Goal: Task Accomplishment & Management: Complete application form

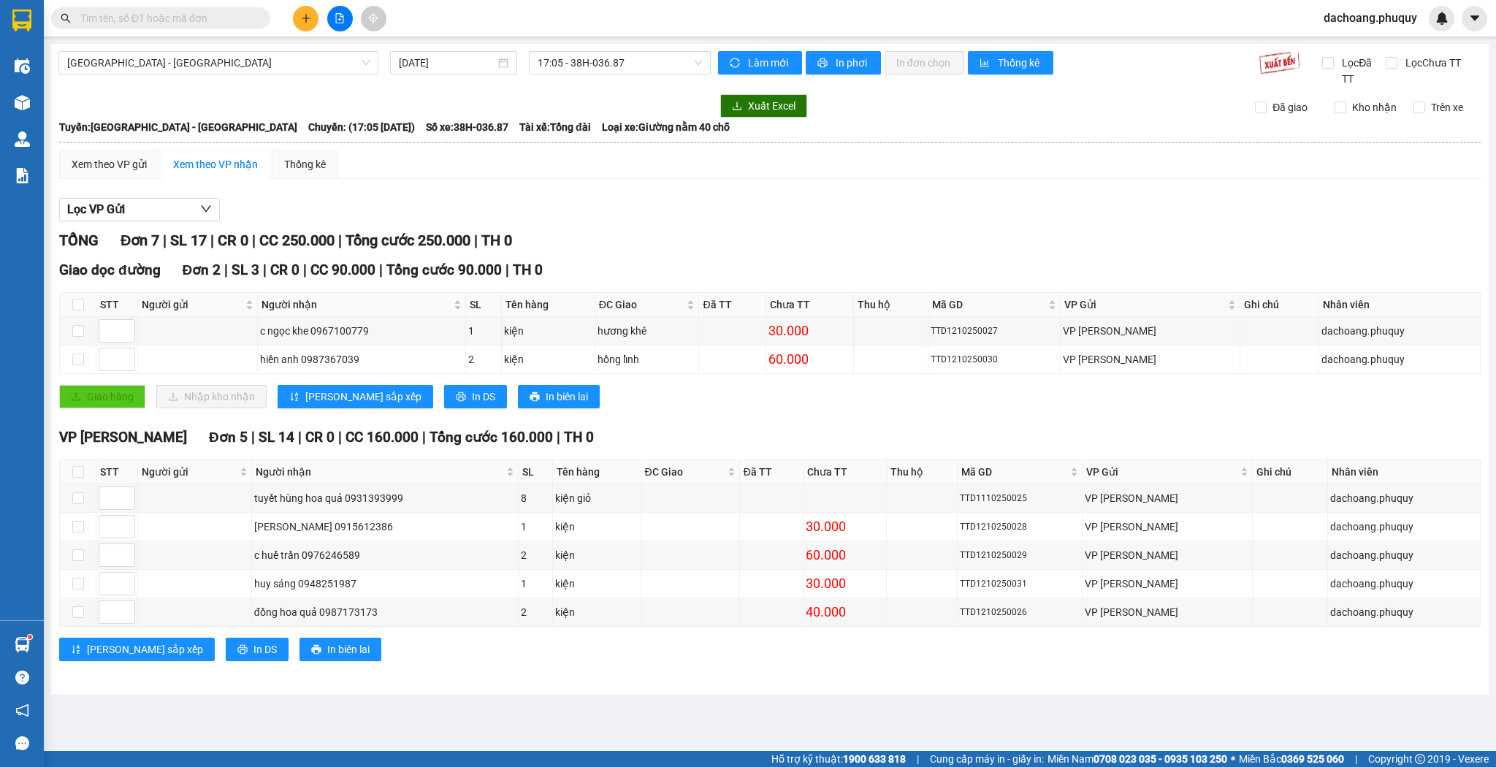
click at [296, 16] on button at bounding box center [306, 19] width 26 height 26
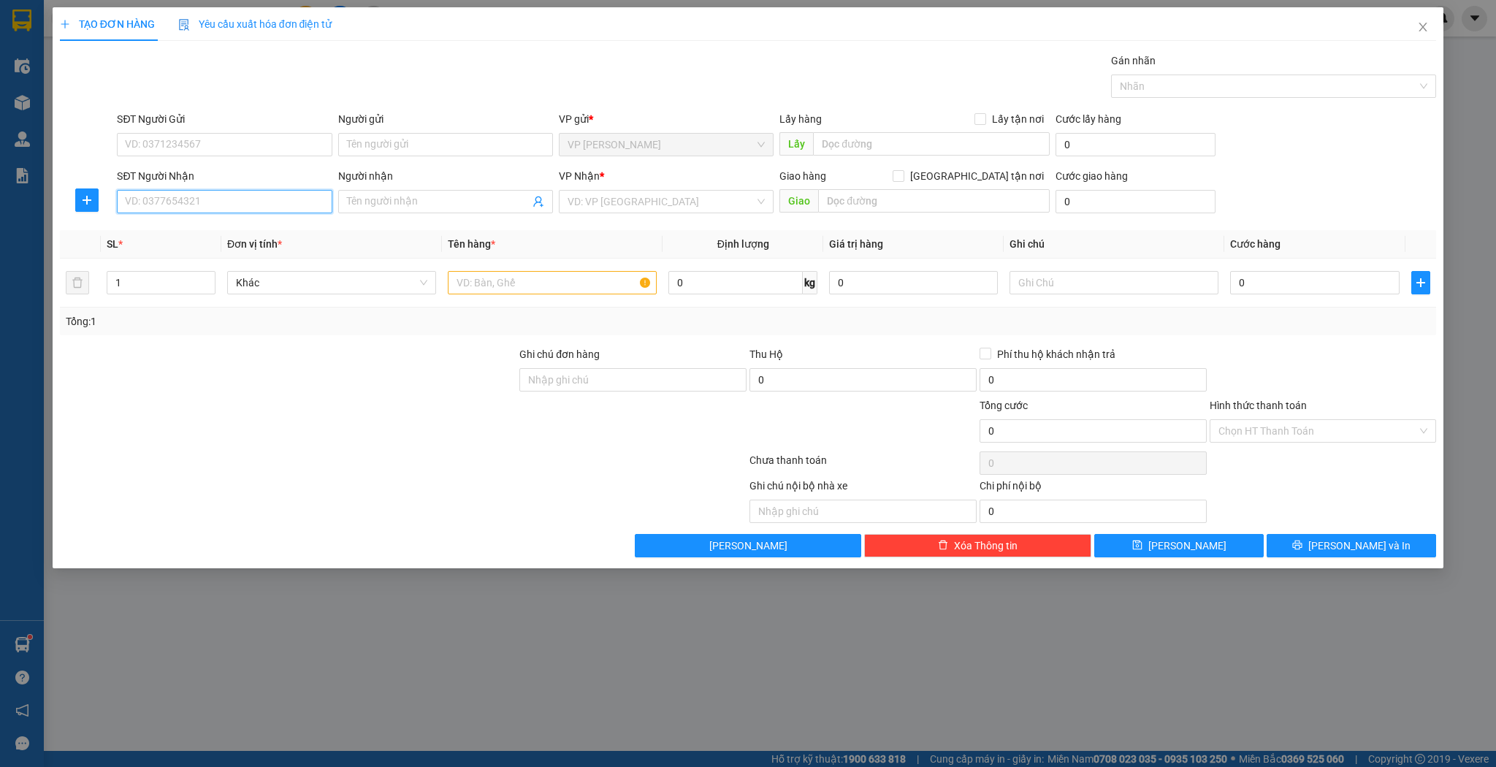
click at [261, 204] on input "SĐT Người Nhận" at bounding box center [224, 201] width 215 height 23
drag, startPoint x: 223, startPoint y: 229, endPoint x: 536, endPoint y: 301, distance: 321.6
click at [223, 229] on div "0375014929 - A nam hoa quả" at bounding box center [224, 230] width 197 height 16
type input "0375014929"
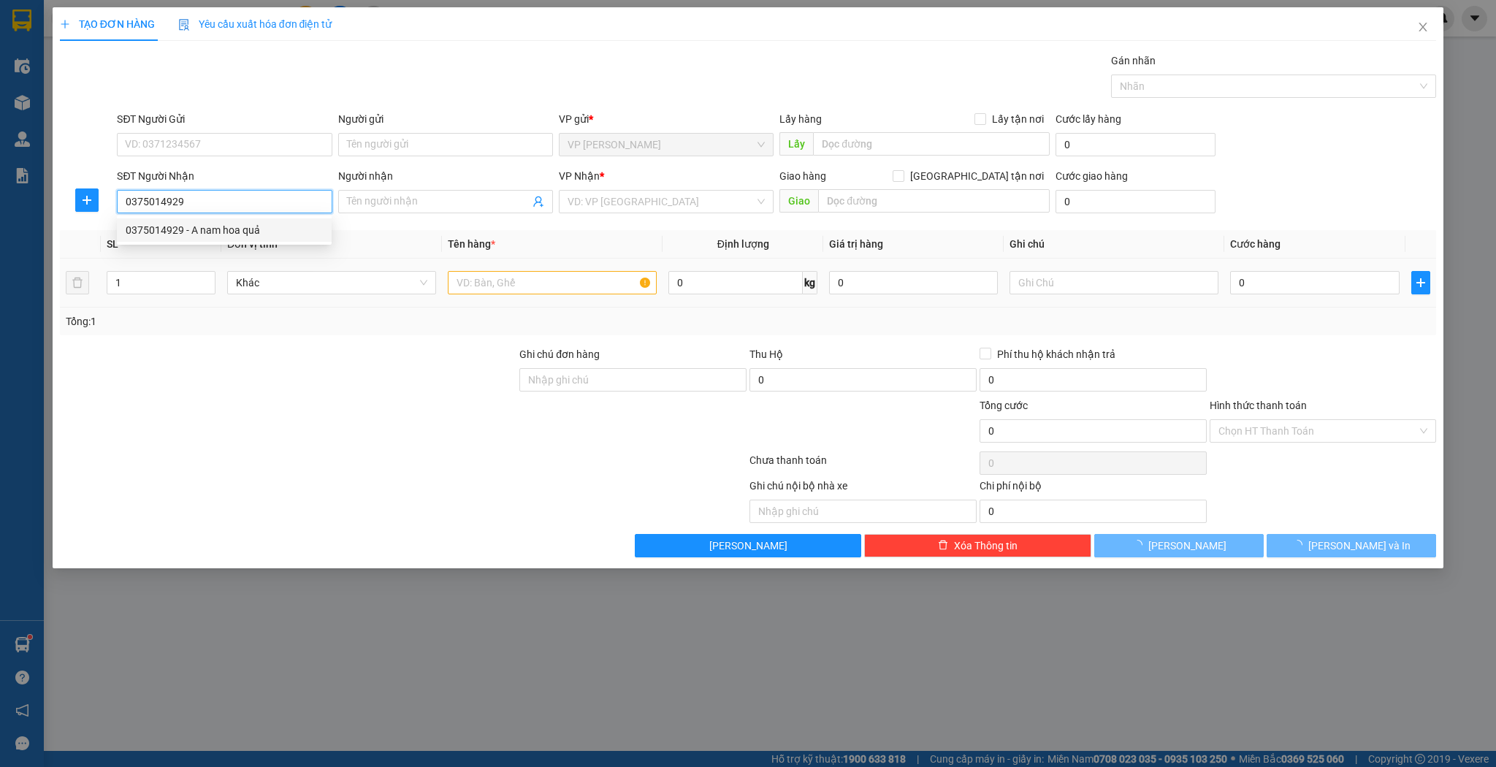
type input "A nam hoa quả"
type input "0375014929"
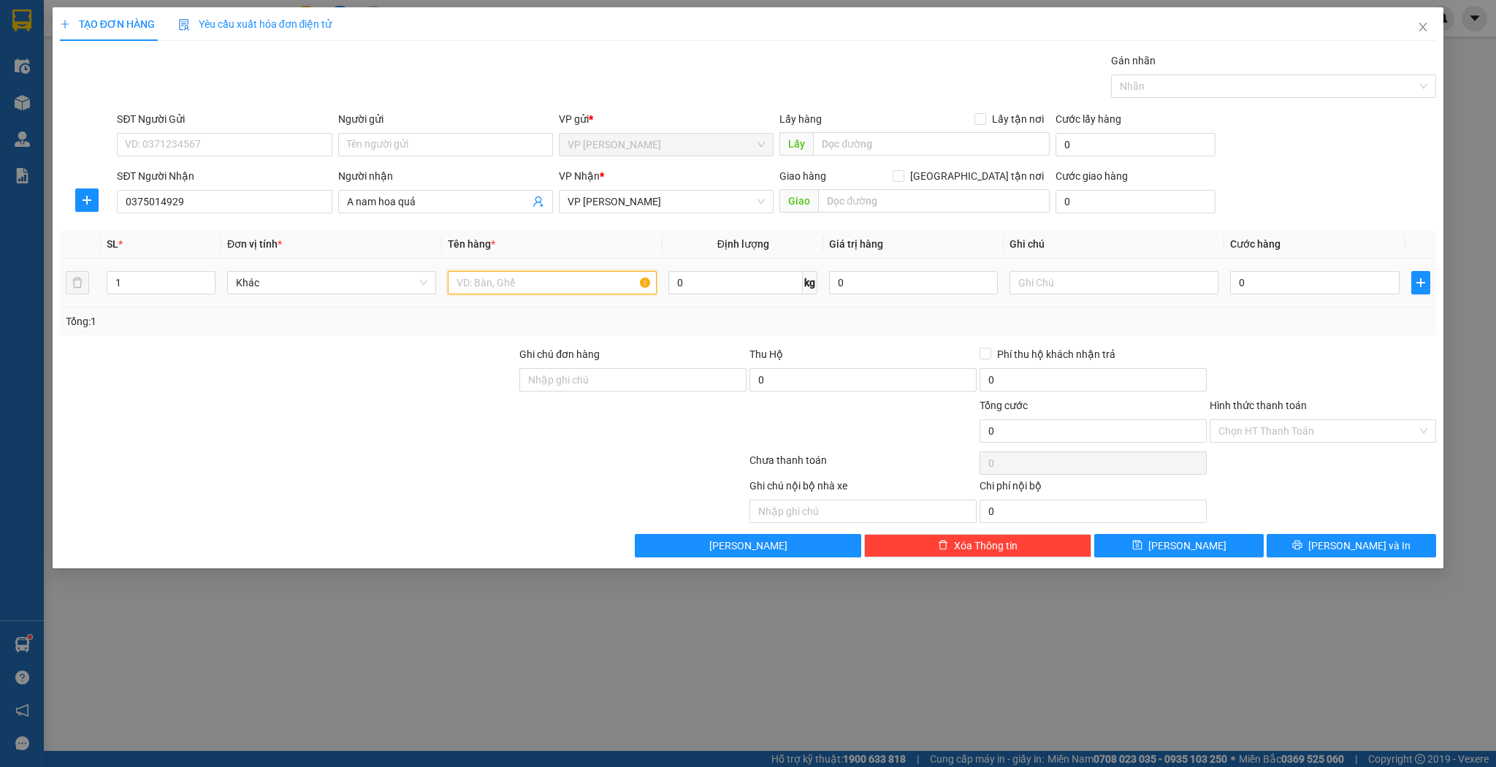
click at [537, 292] on input "text" at bounding box center [552, 282] width 209 height 23
type input "kiện"
type input "3"
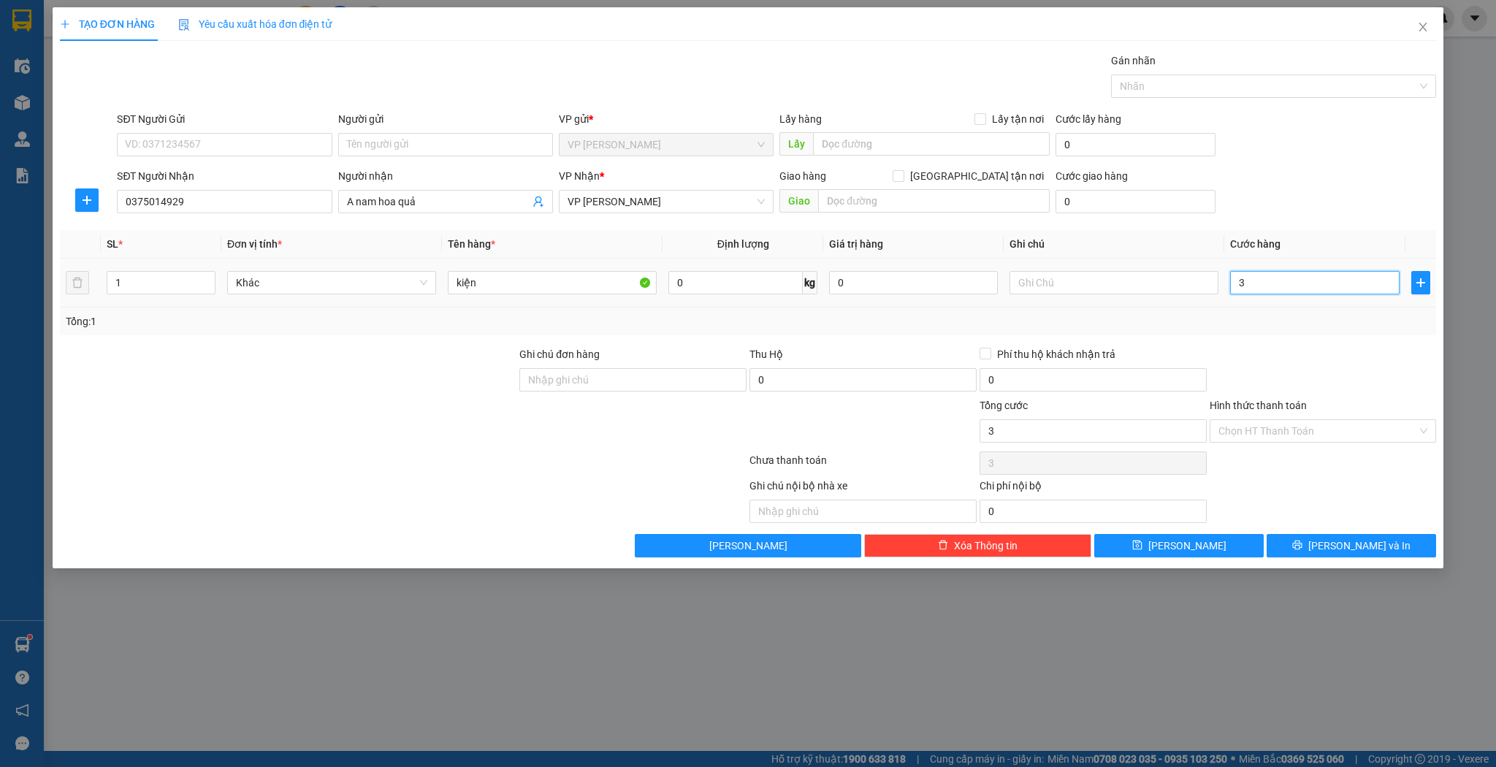
type input "30"
type input "300"
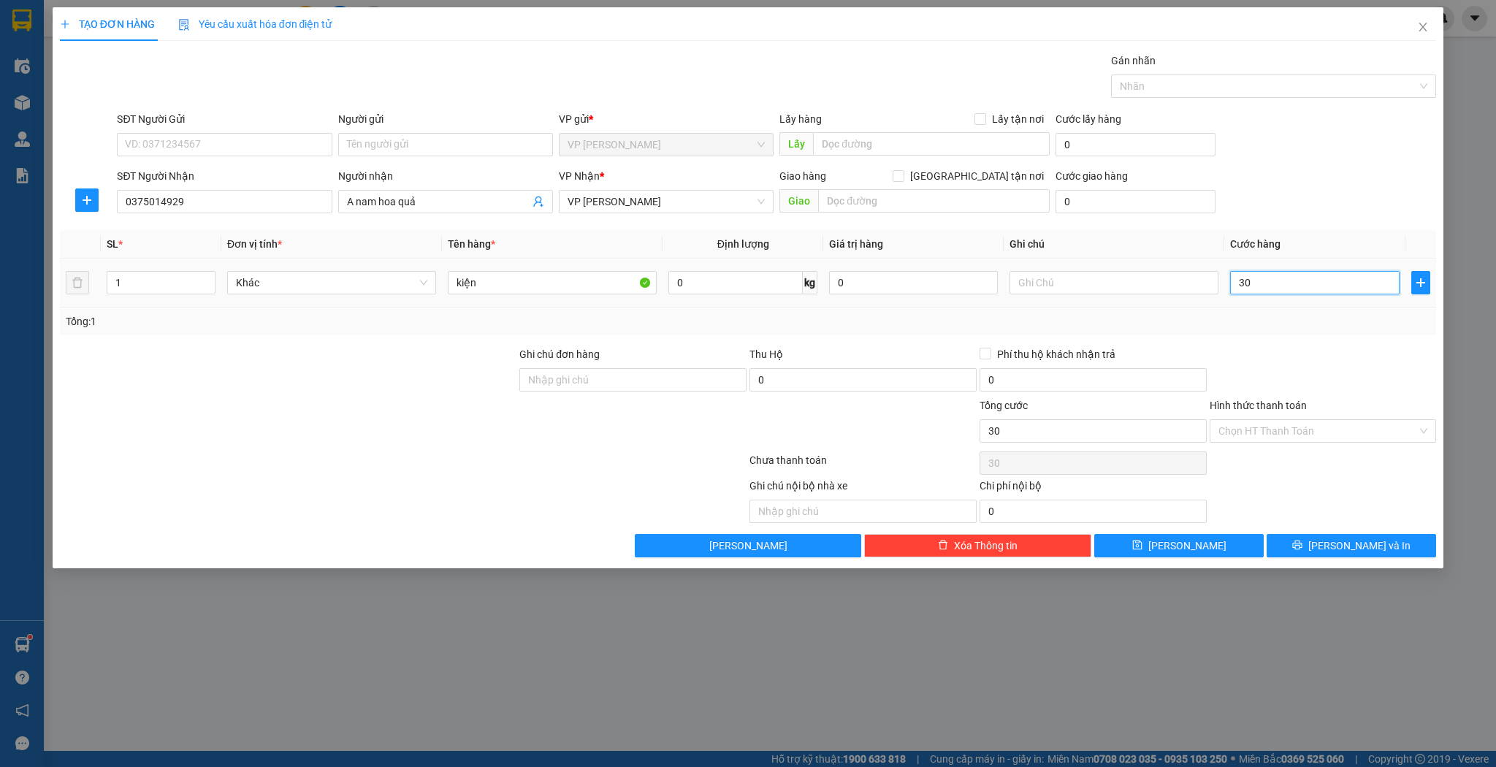
type input "300"
type input "300.000"
click at [1194, 508] on input "0" at bounding box center [1092, 511] width 227 height 23
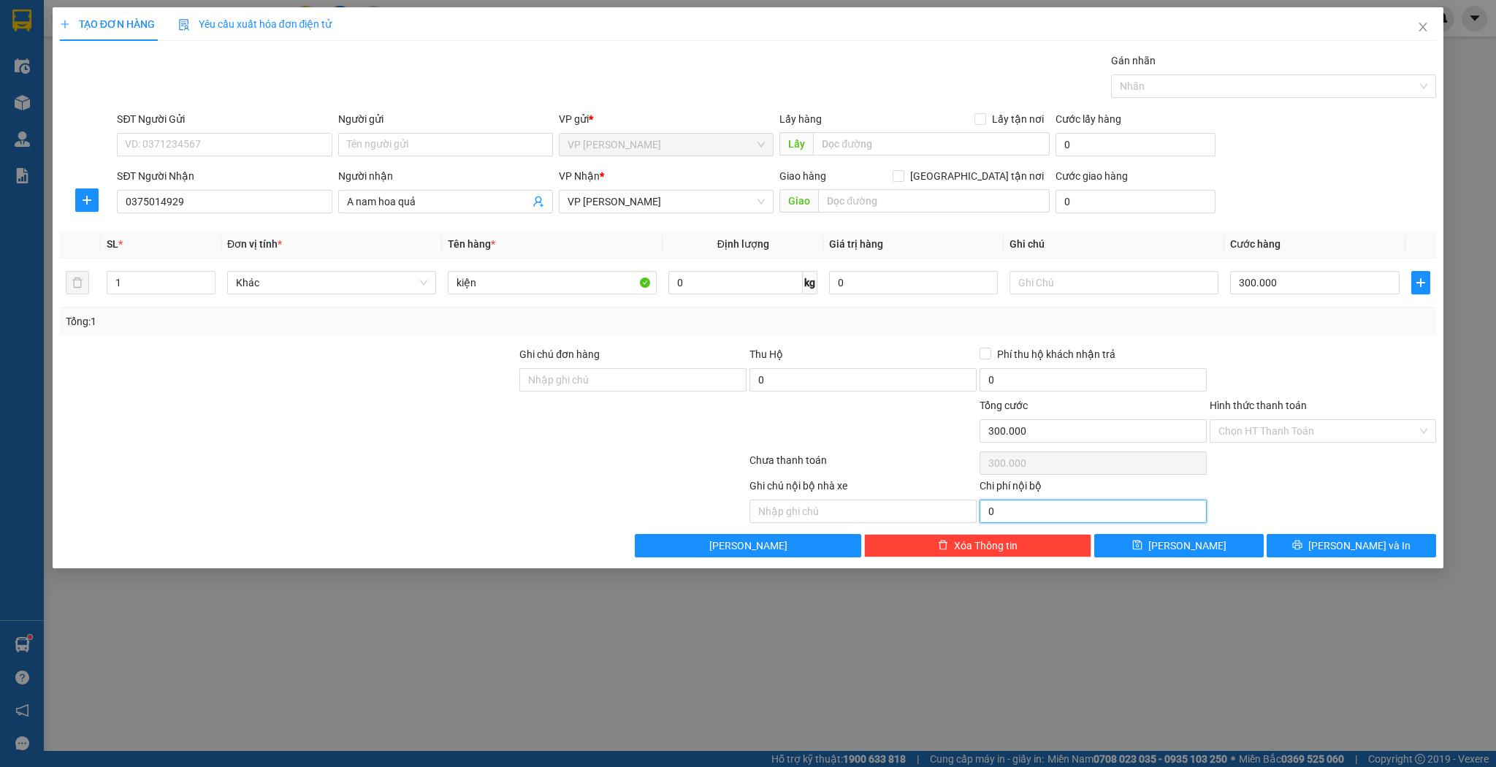
click at [1190, 521] on input "0" at bounding box center [1092, 511] width 227 height 23
click at [1190, 534] on button "[PERSON_NAME]" at bounding box center [1178, 545] width 169 height 23
type input "0"
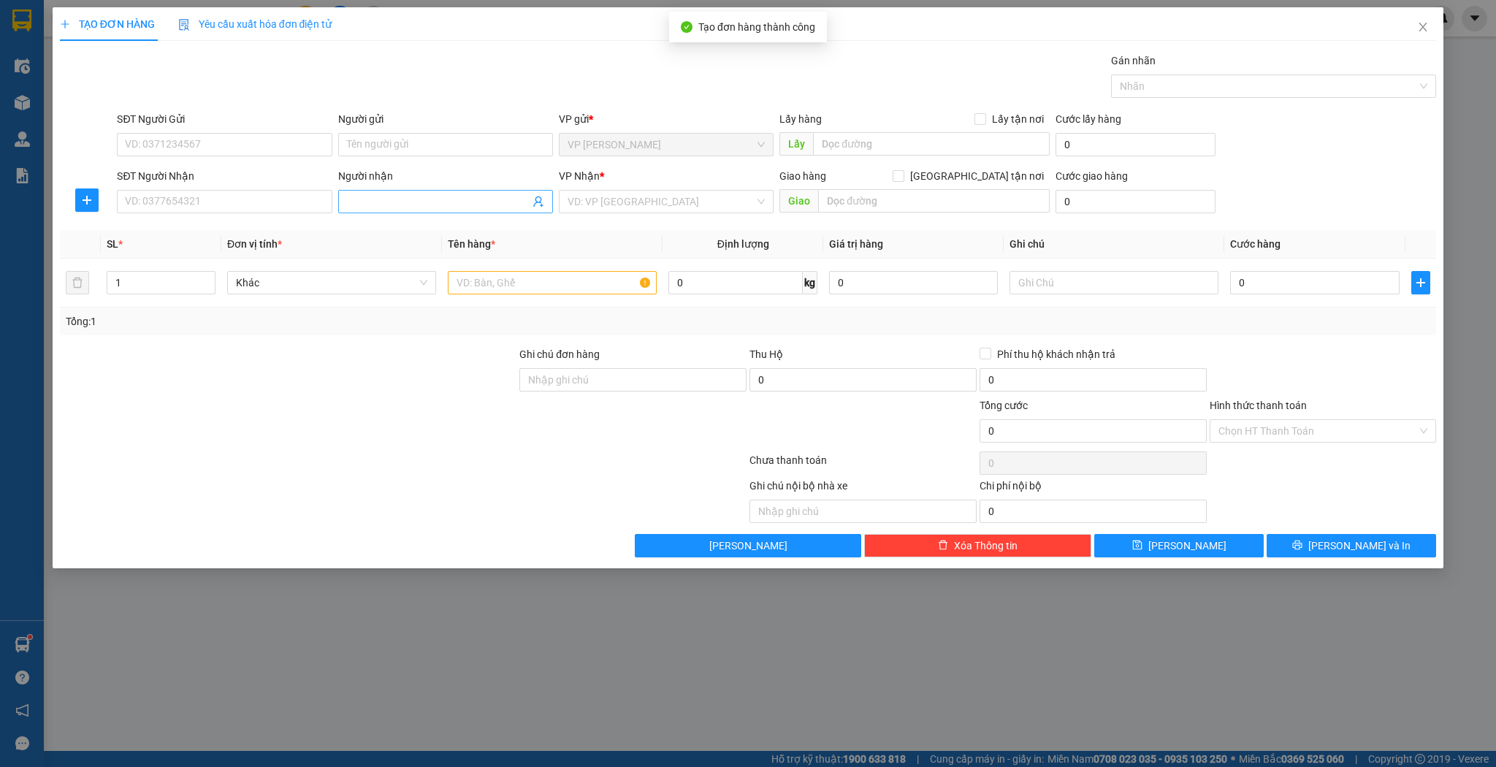
click at [459, 202] on input "Người nhận" at bounding box center [438, 202] width 183 height 16
type input "d"
type input "đồng hoa quả"
click at [424, 237] on div "đồng hoa quả - 0987173173" at bounding box center [445, 230] width 197 height 16
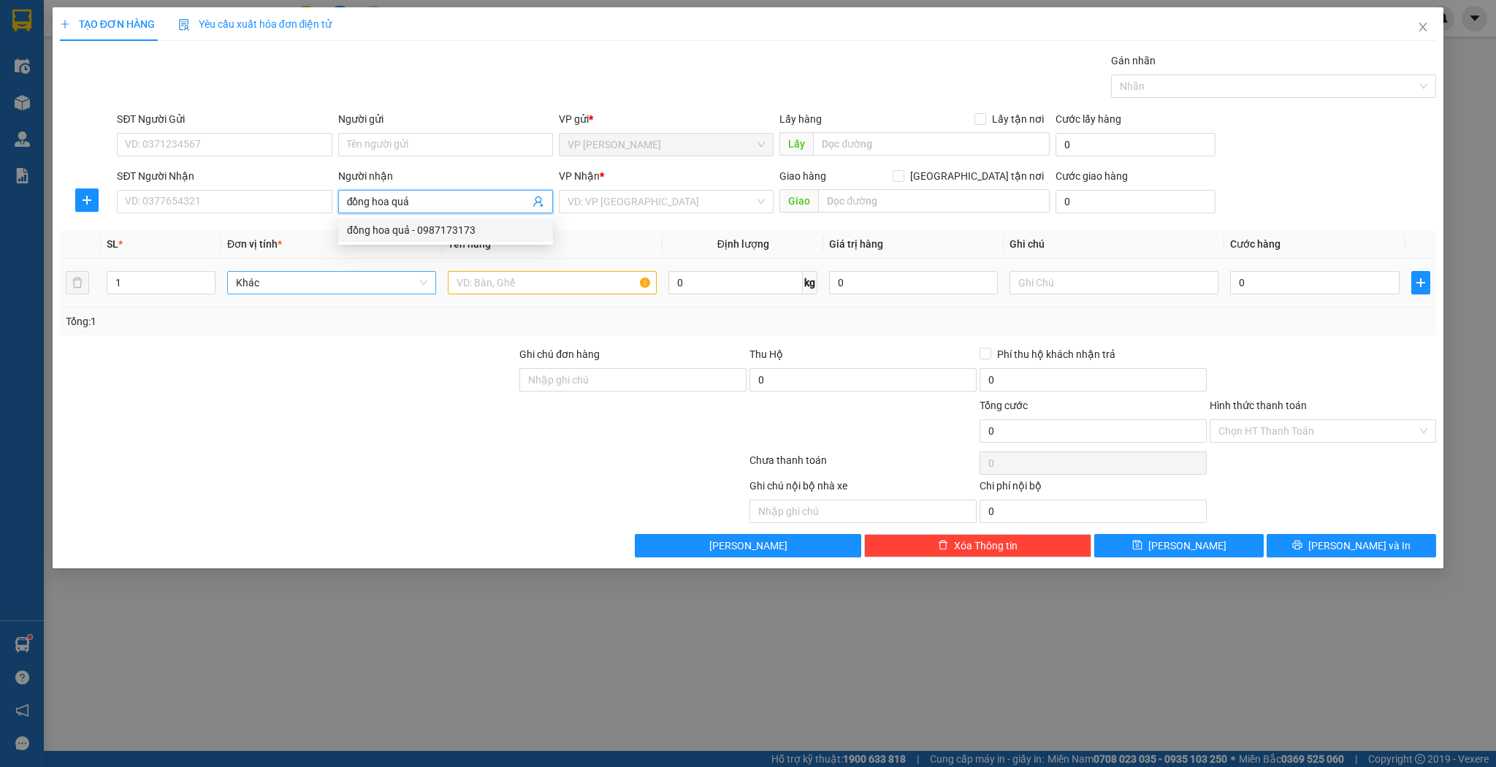
type input "0987173173"
type input "đồng hoa quả"
click at [169, 269] on div "1" at bounding box center [161, 282] width 109 height 29
click at [171, 275] on input "1" at bounding box center [160, 283] width 107 height 22
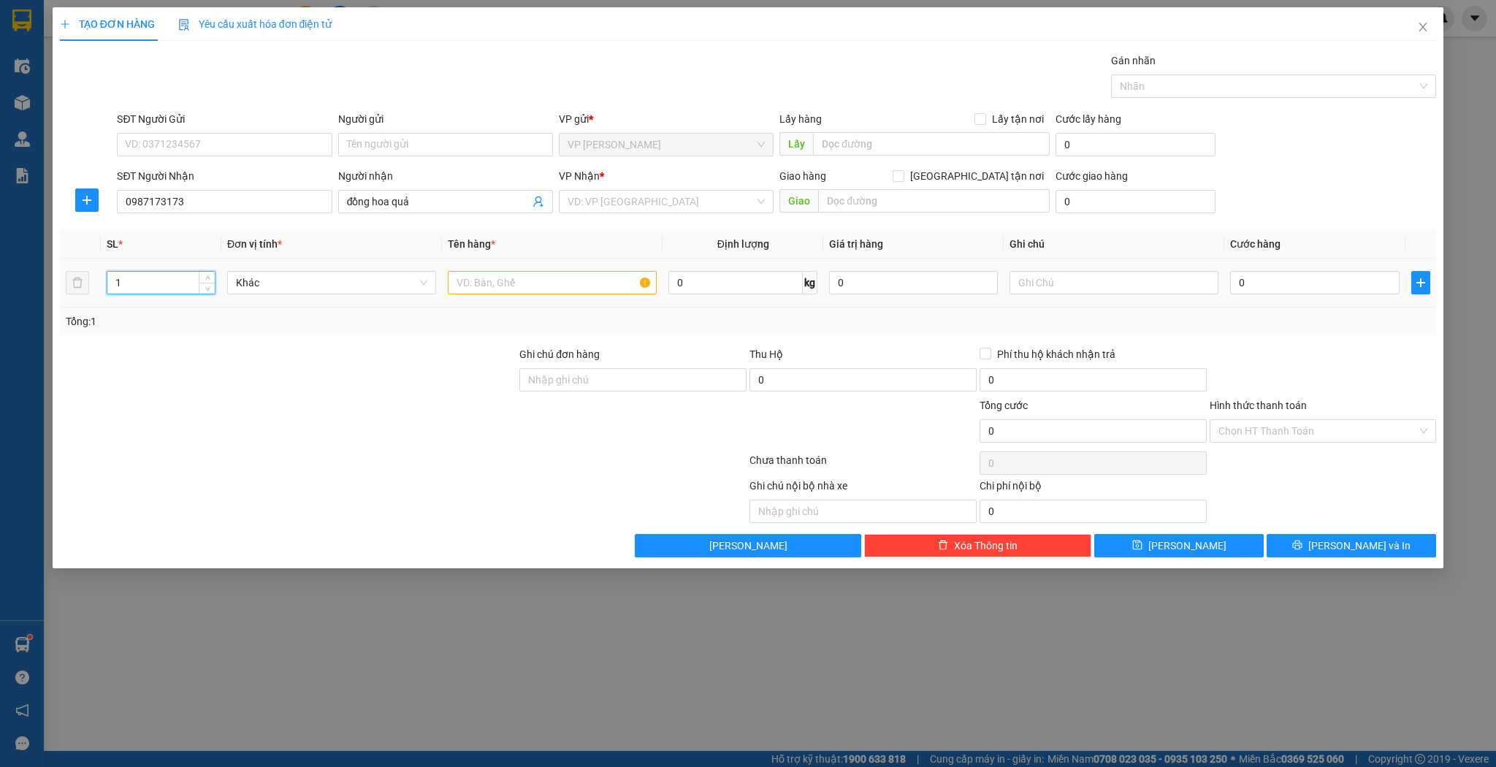
click at [171, 275] on input "1" at bounding box center [160, 283] width 107 height 22
type input "6"
click at [590, 290] on input "text" at bounding box center [552, 282] width 209 height 23
type input "kiện"
click at [1294, 273] on input "0" at bounding box center [1314, 282] width 169 height 23
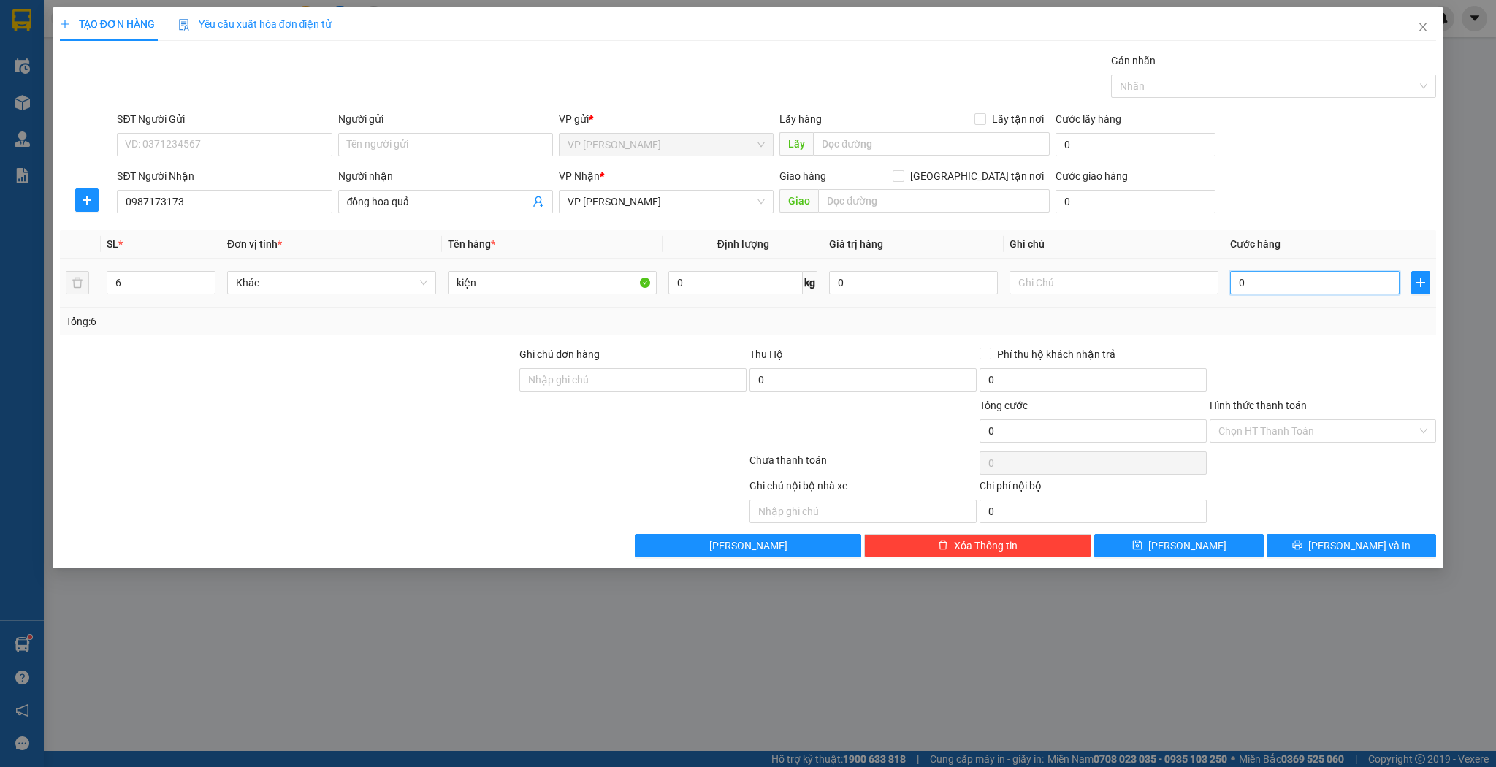
type input "1"
type input "12"
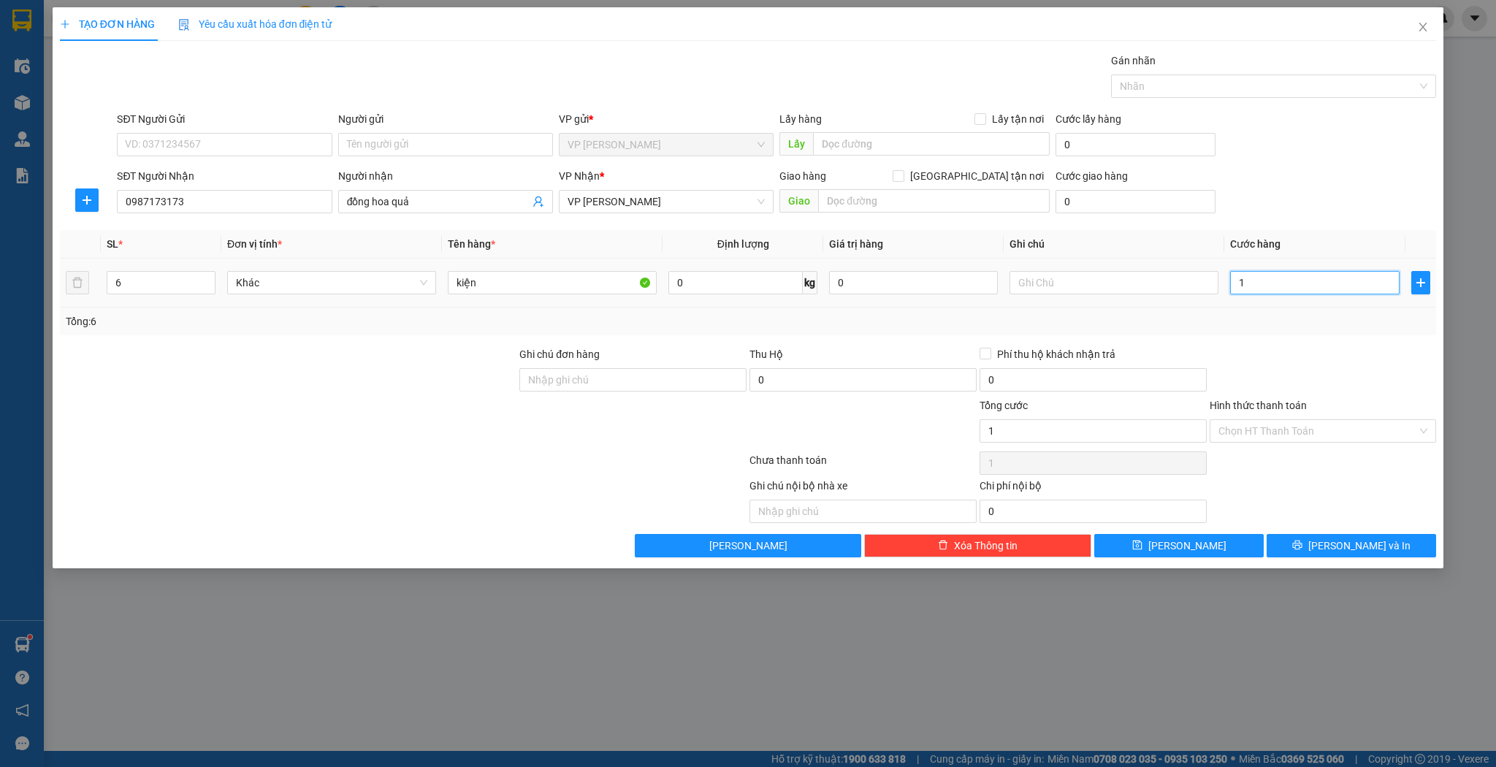
type input "12"
type input "120"
type input "120.000"
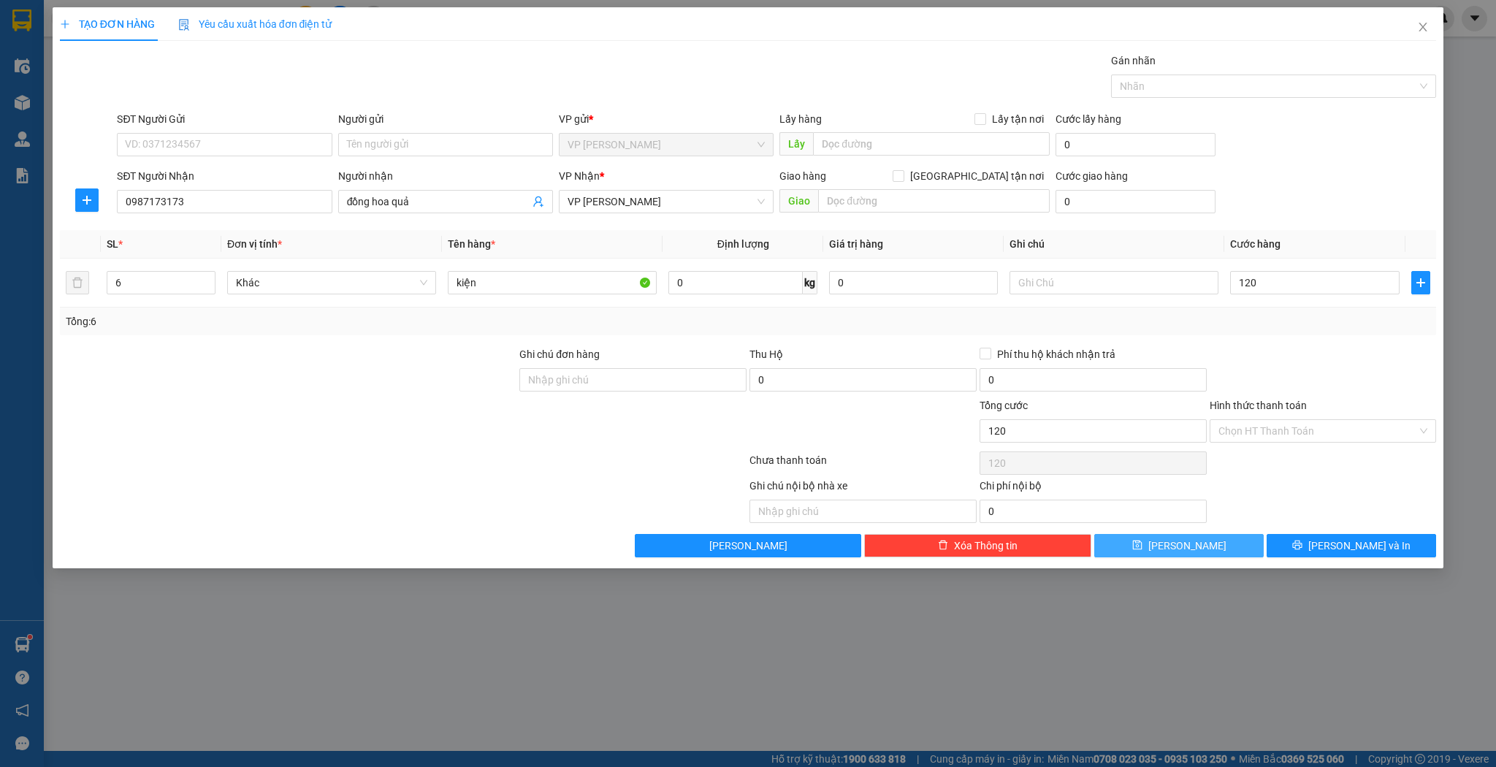
type input "120.000"
click at [1172, 552] on div "TẠO ĐƠN HÀNG Yêu cầu xuất hóa đơn điện tử Transit Pickup Surcharge Ids Transit …" at bounding box center [748, 287] width 1391 height 561
click at [1172, 552] on button "[PERSON_NAME]" at bounding box center [1178, 545] width 169 height 23
type input "1"
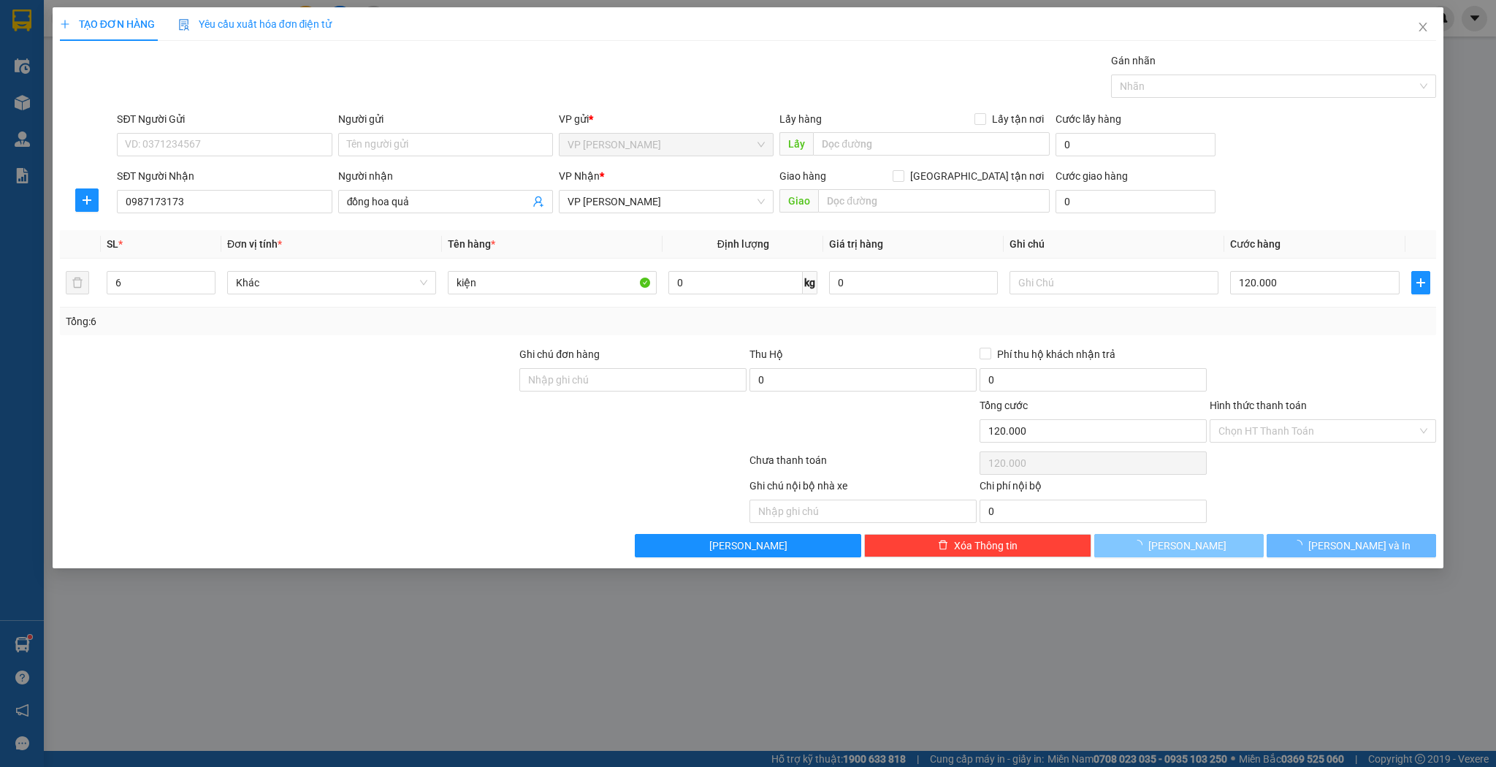
type input "0"
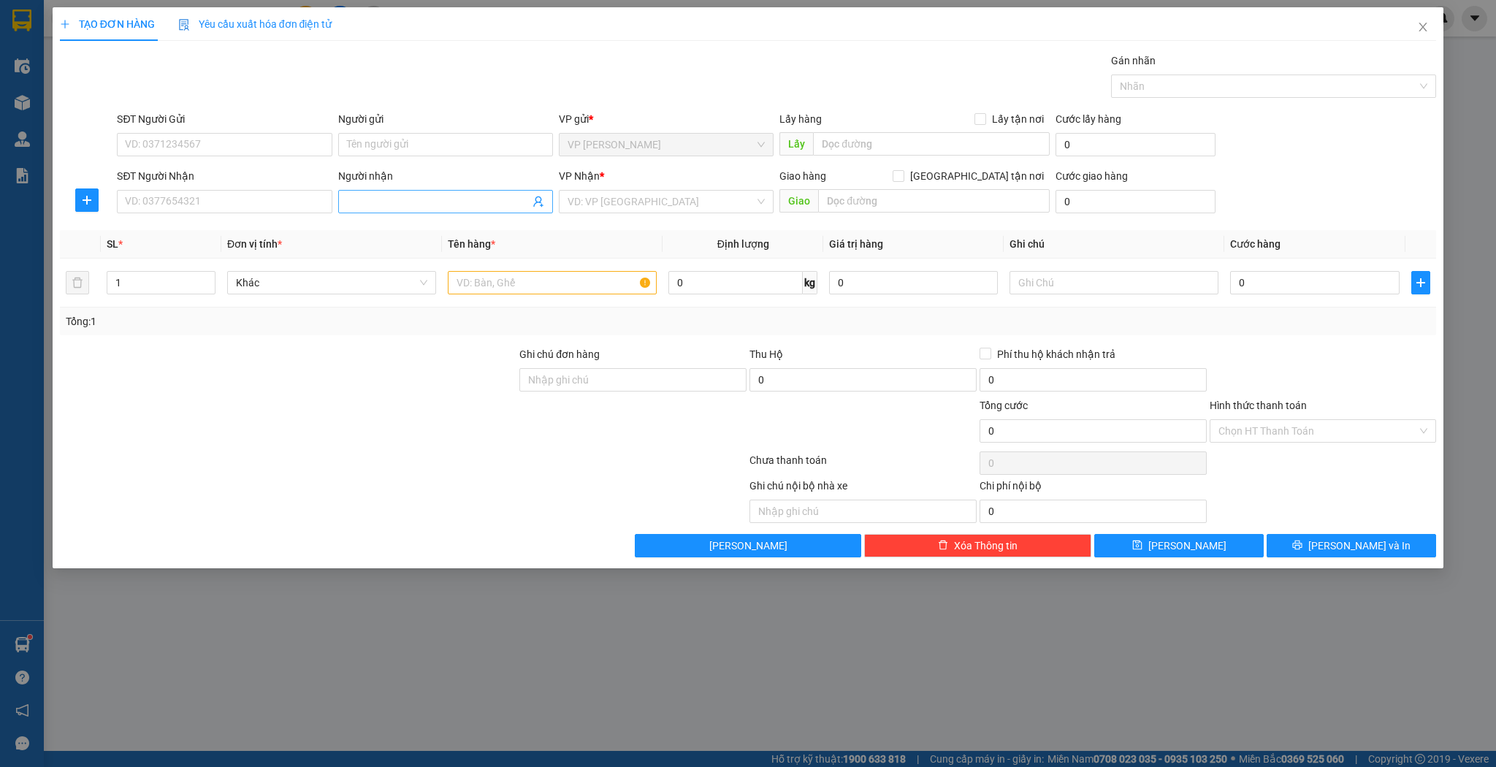
click at [375, 191] on span at bounding box center [445, 201] width 215 height 23
type input "t"
type input "trường lái"
click at [424, 229] on div "trường lái hồng lĩnh - 0973356581" at bounding box center [445, 230] width 197 height 16
type input "0973356581"
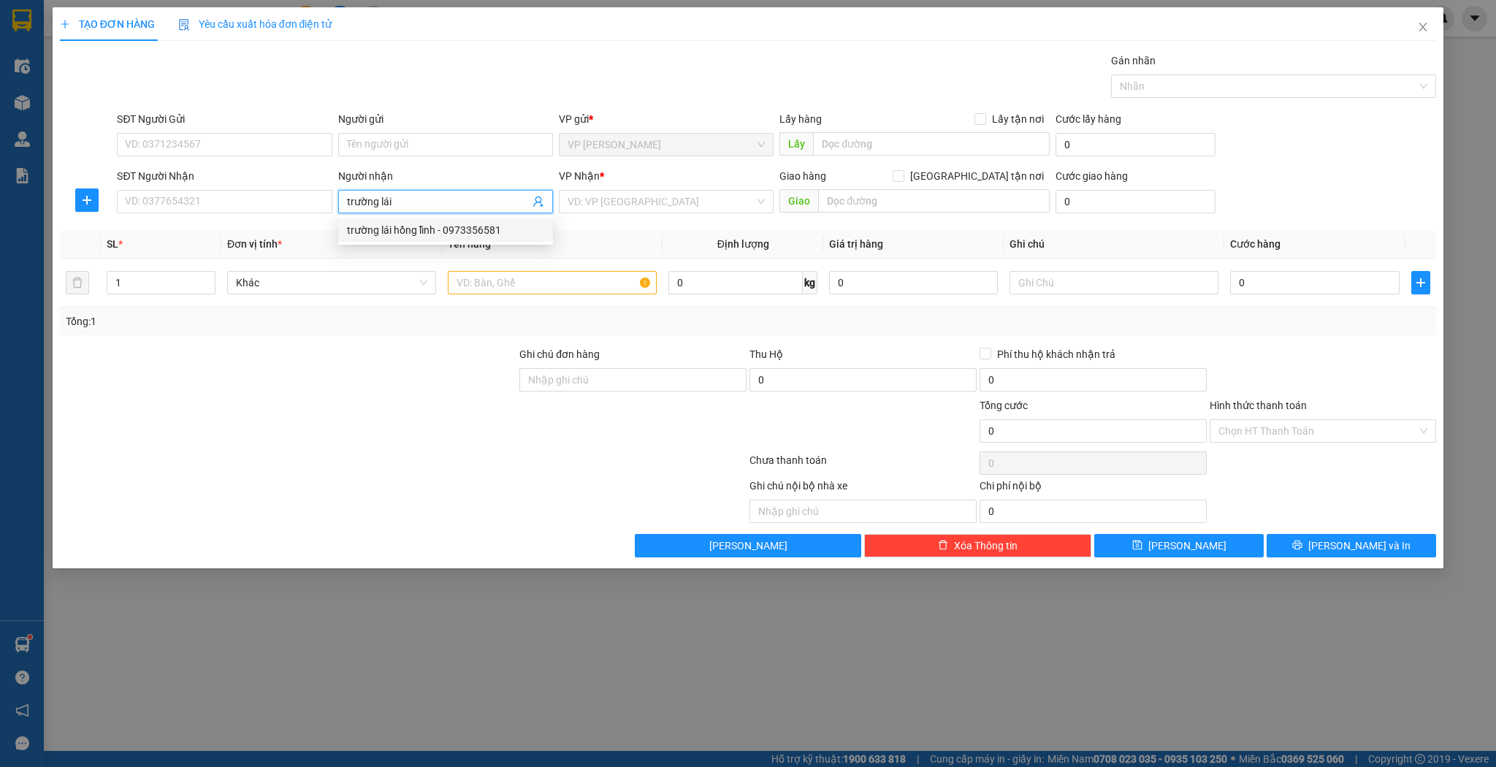
type input "trường lái hồng lĩnh"
click at [139, 291] on input "1" at bounding box center [160, 283] width 107 height 22
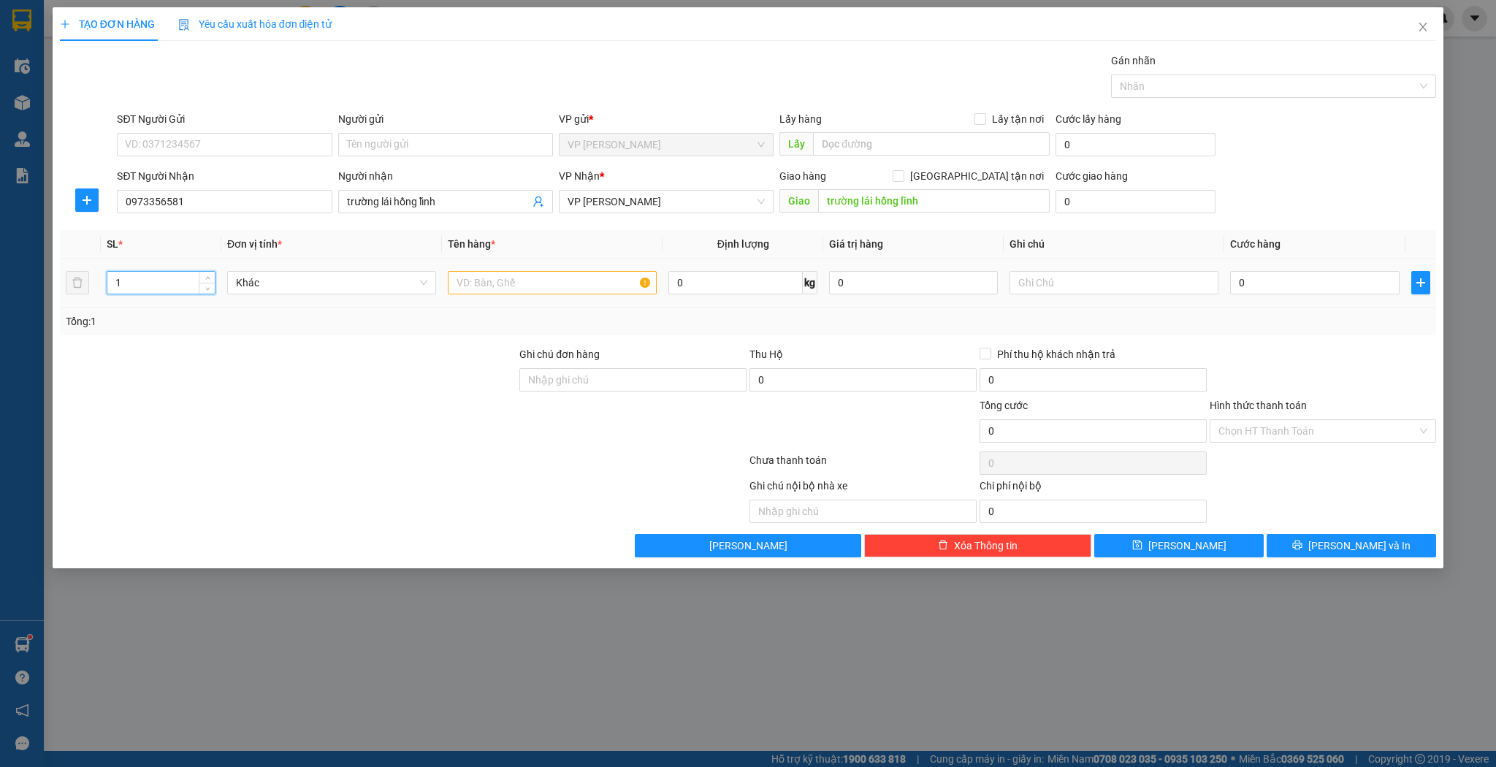
click at [139, 291] on input "1" at bounding box center [160, 283] width 107 height 22
type input "3"
click at [595, 278] on input "text" at bounding box center [552, 282] width 209 height 23
type input "thùng"
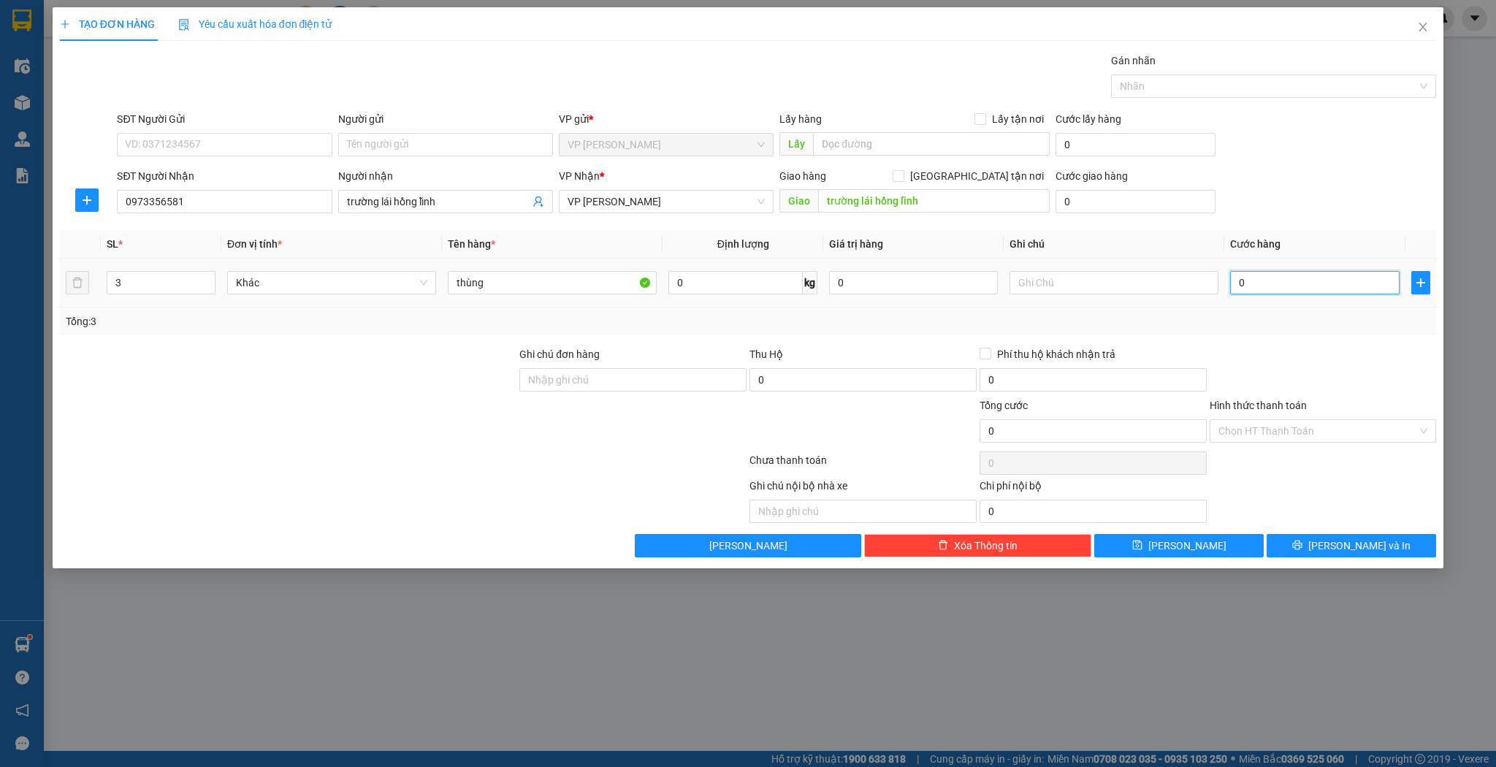
click at [1285, 280] on input "0" at bounding box center [1314, 282] width 169 height 23
type input "1"
type input "15"
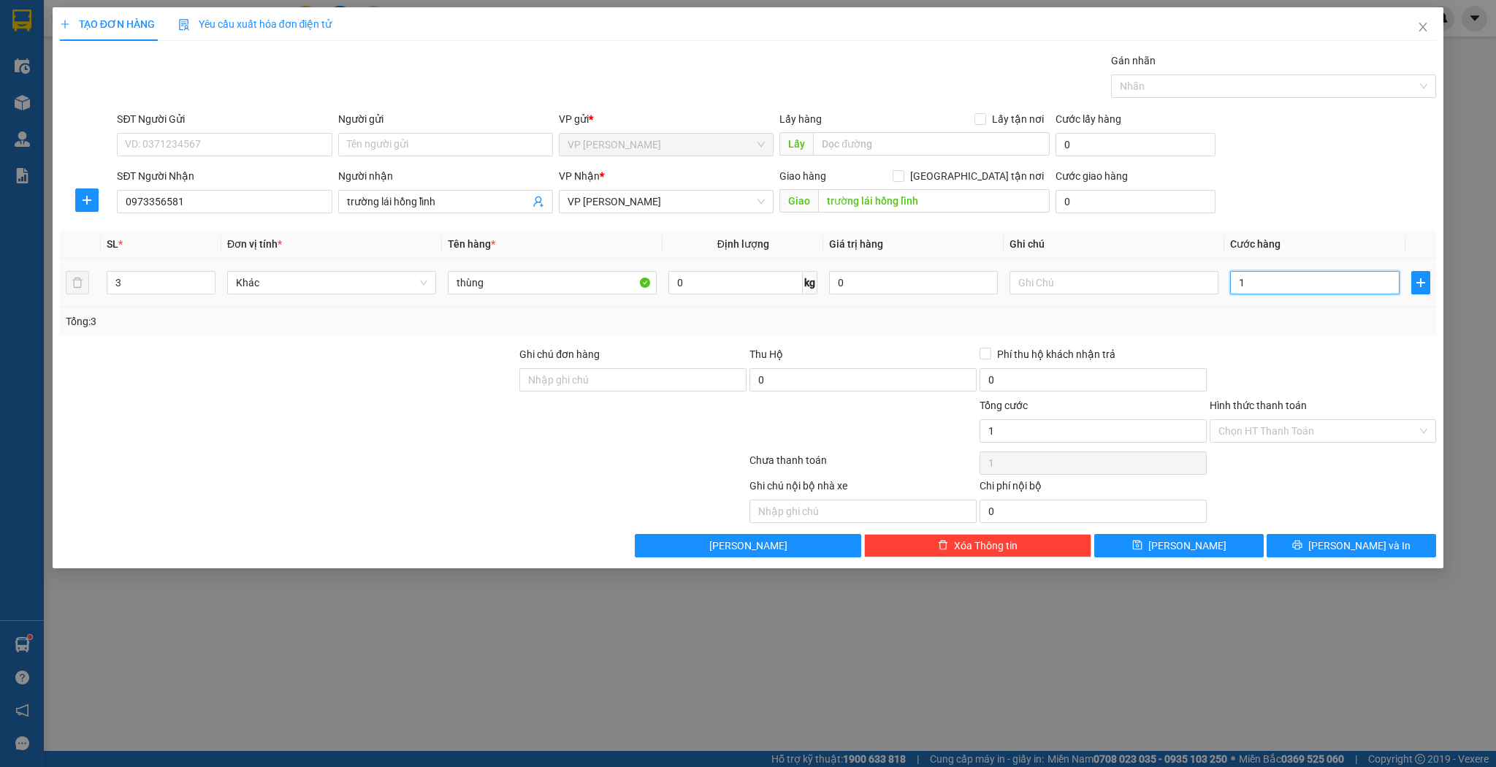
type input "15"
type input "150"
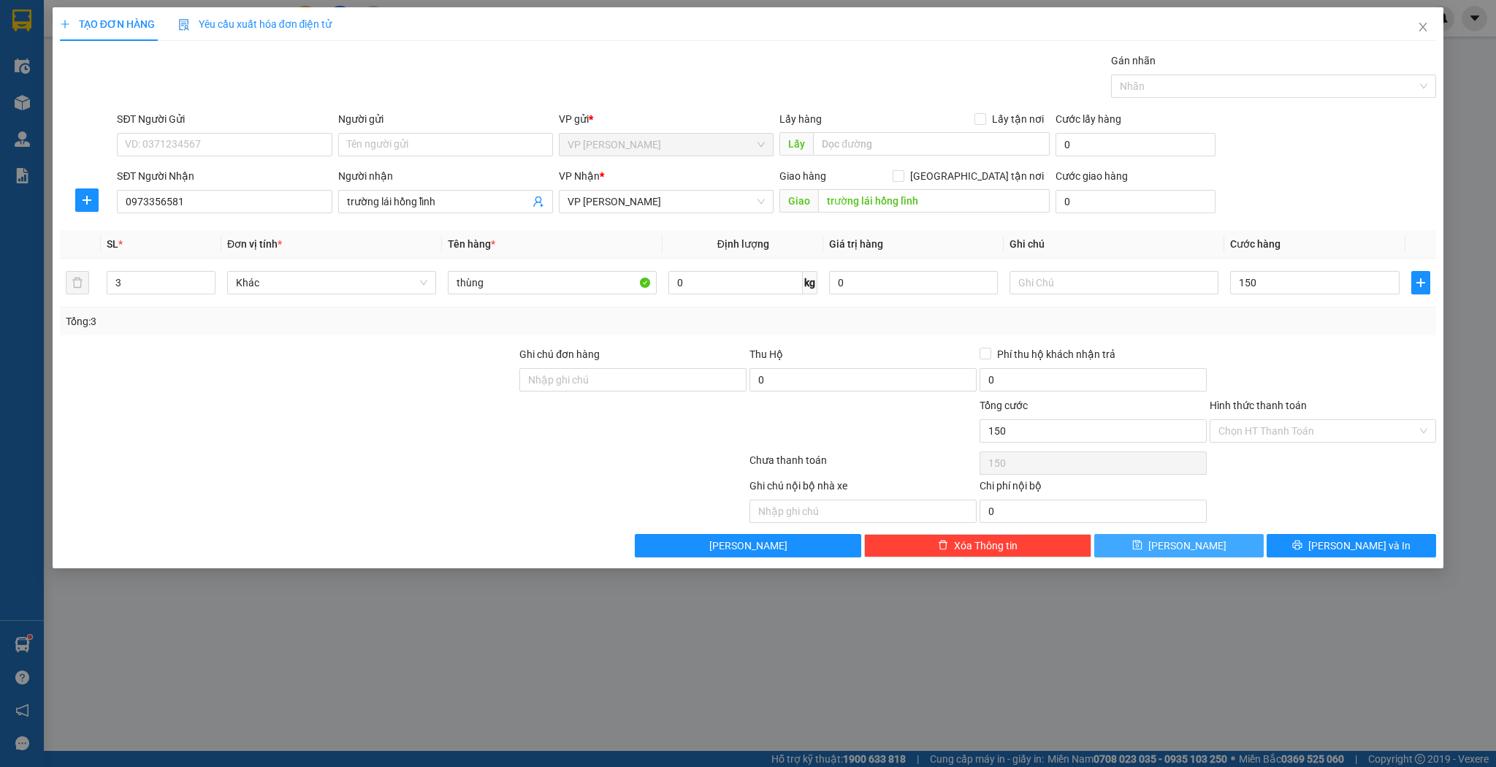
type input "150.000"
click at [1191, 545] on span "[PERSON_NAME]" at bounding box center [1187, 546] width 78 height 16
type input "1"
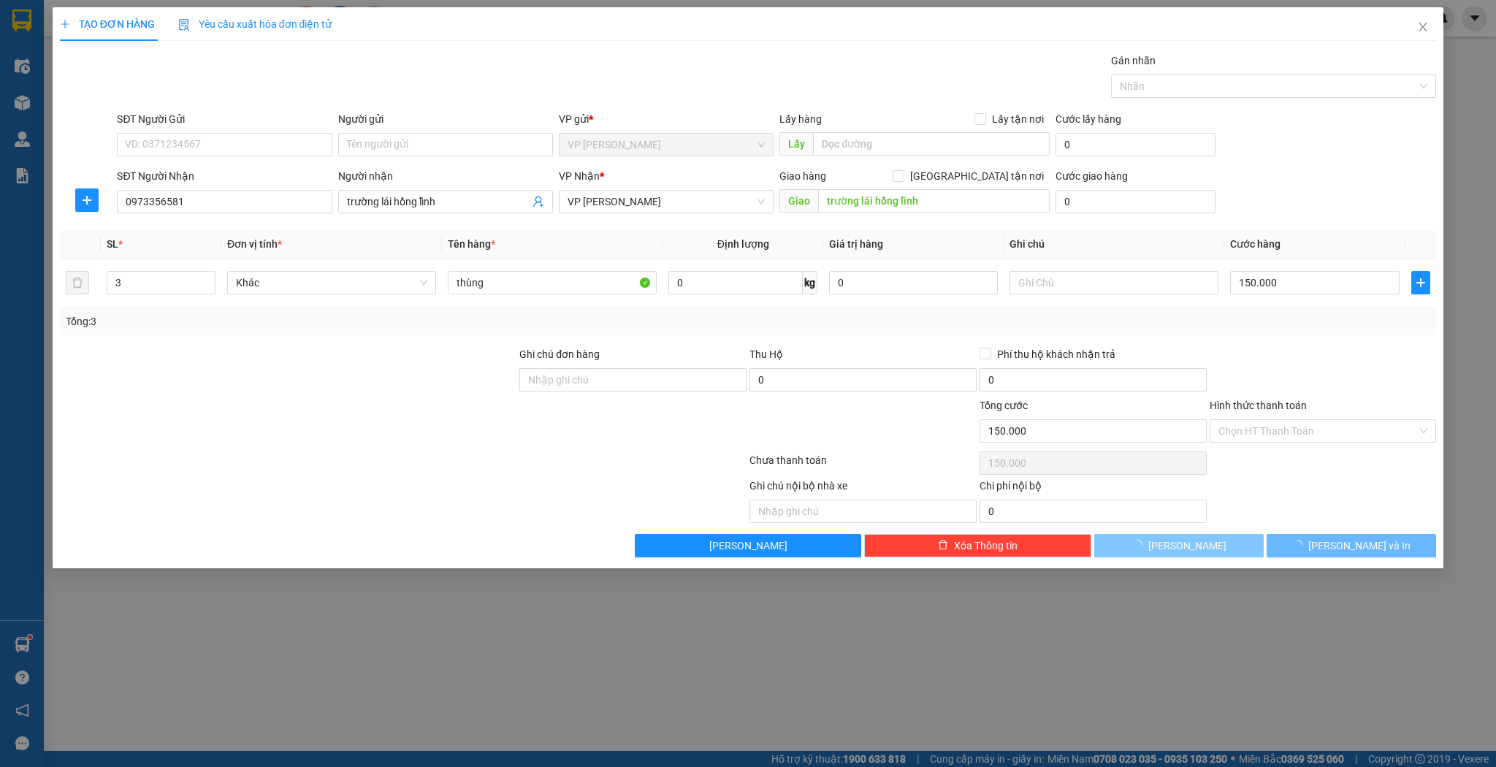
type input "0"
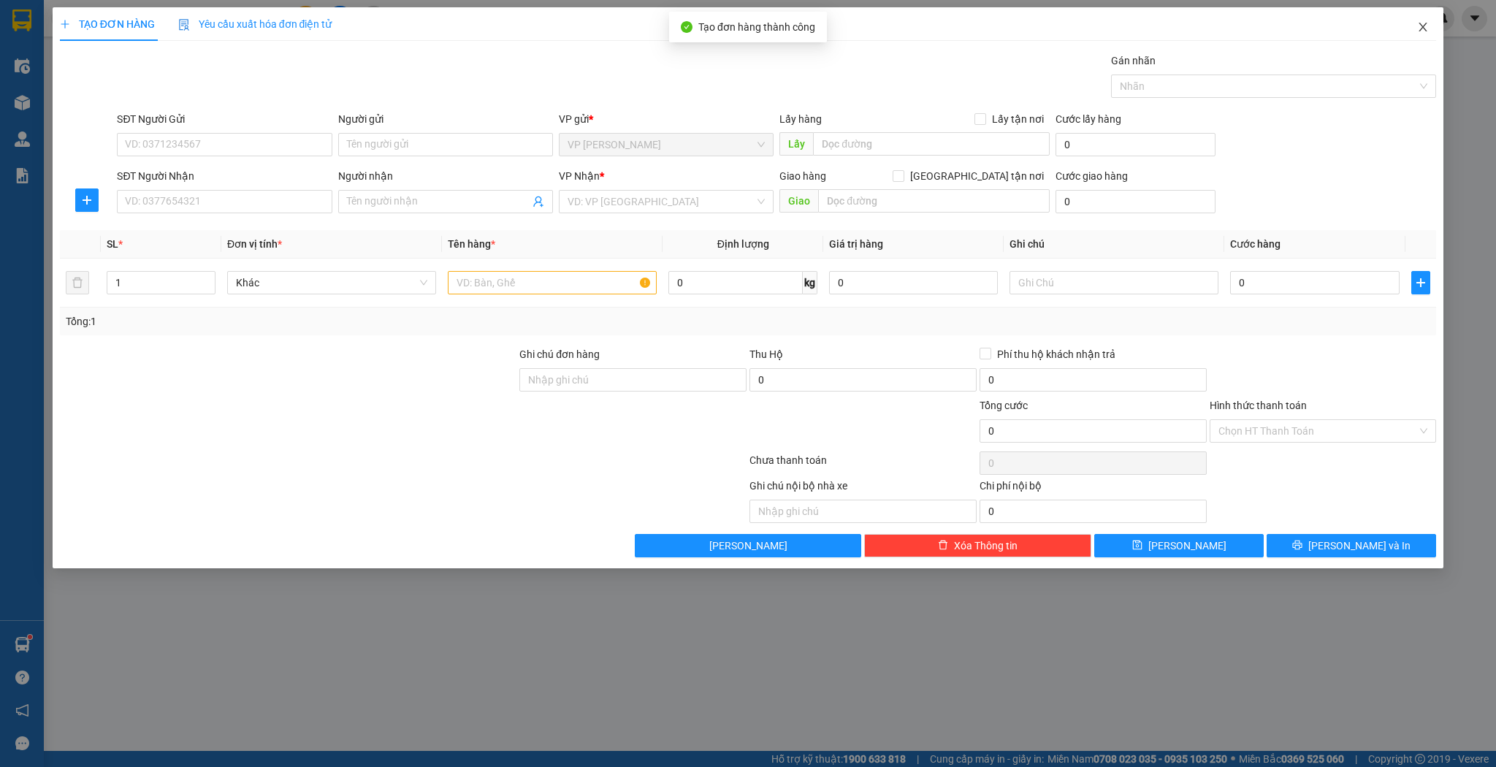
click at [1421, 35] on span "Close" at bounding box center [1422, 27] width 41 height 41
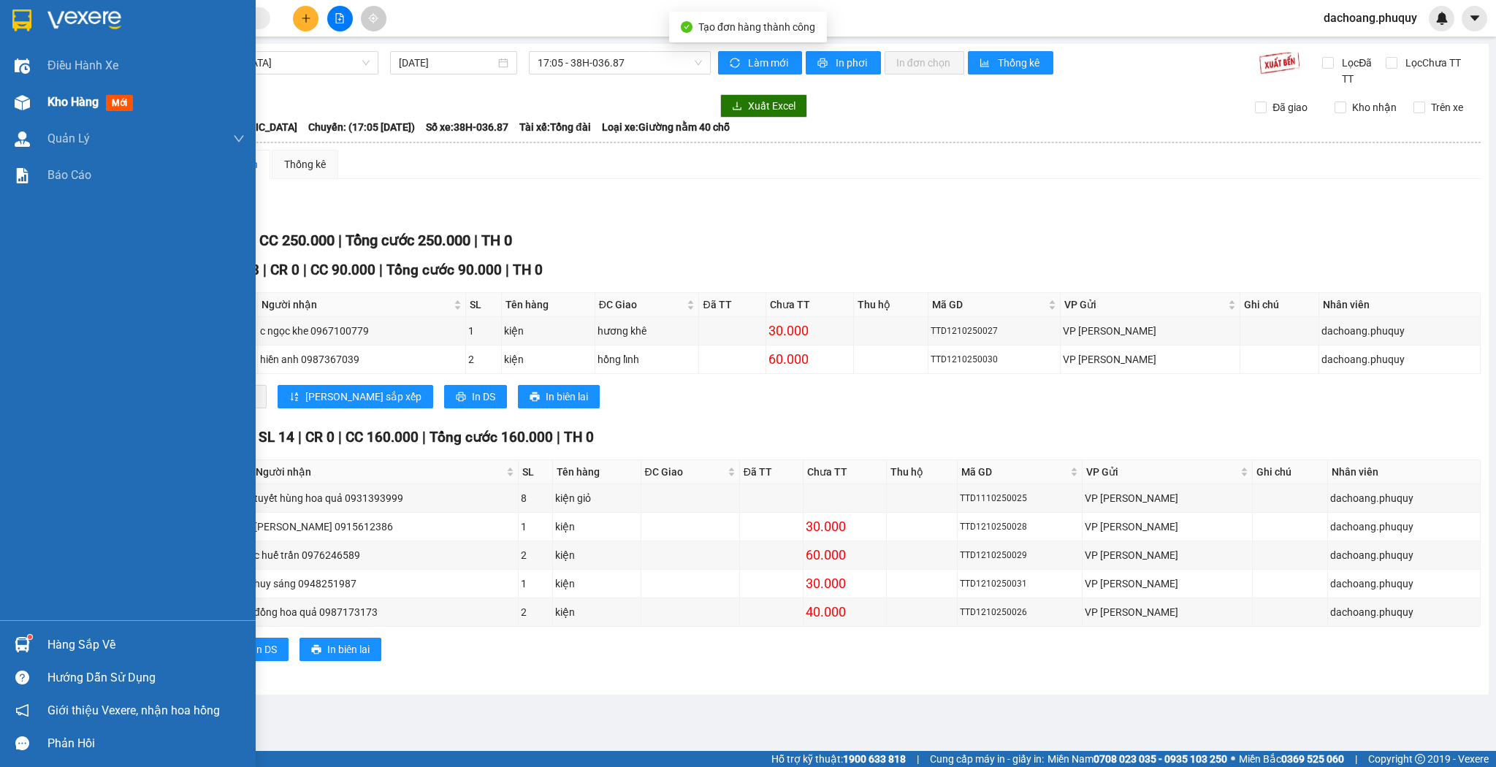
click at [26, 91] on div at bounding box center [22, 103] width 26 height 26
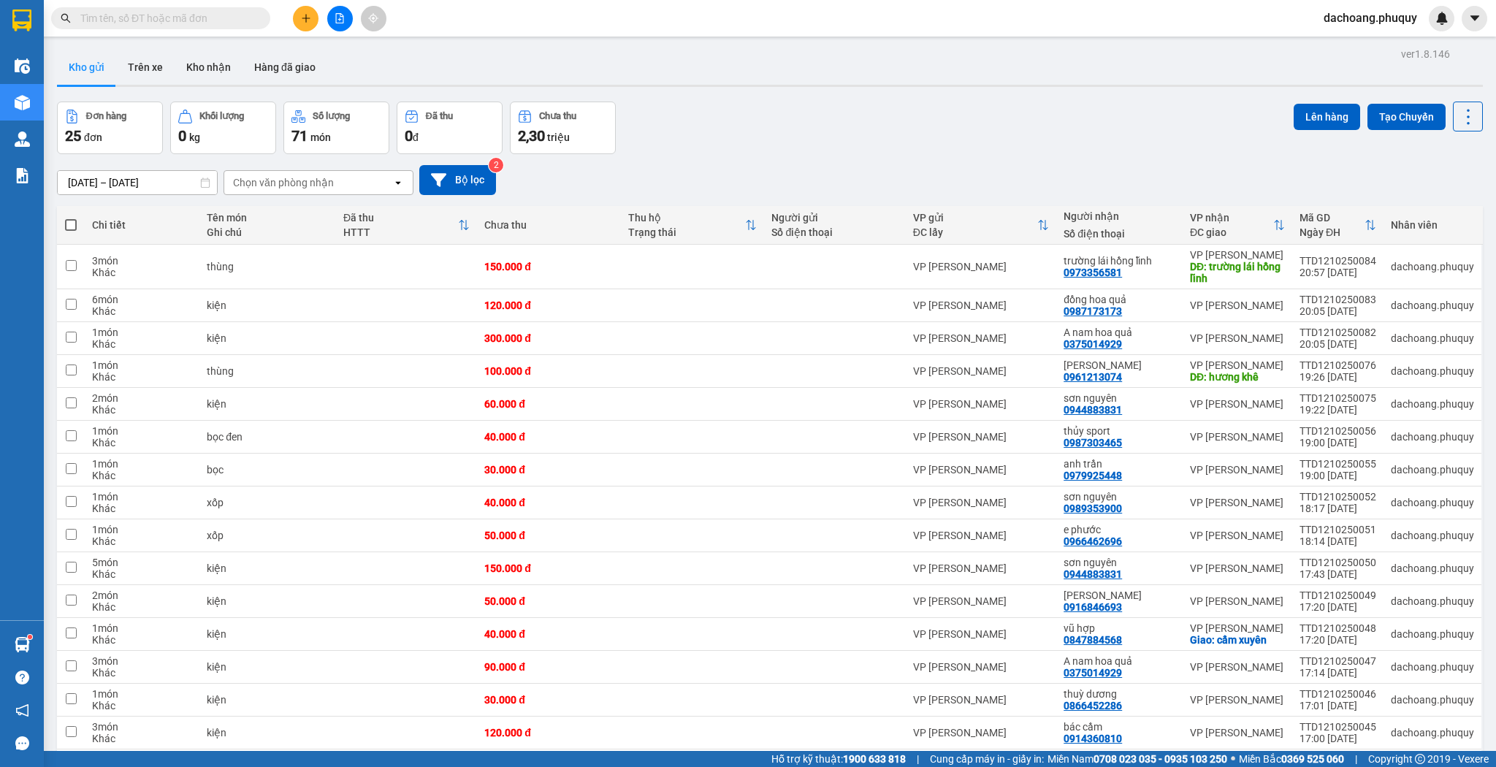
click at [74, 223] on span at bounding box center [71, 225] width 12 height 12
click at [71, 218] on input "checkbox" at bounding box center [71, 218] width 0 height 0
checkbox input "true"
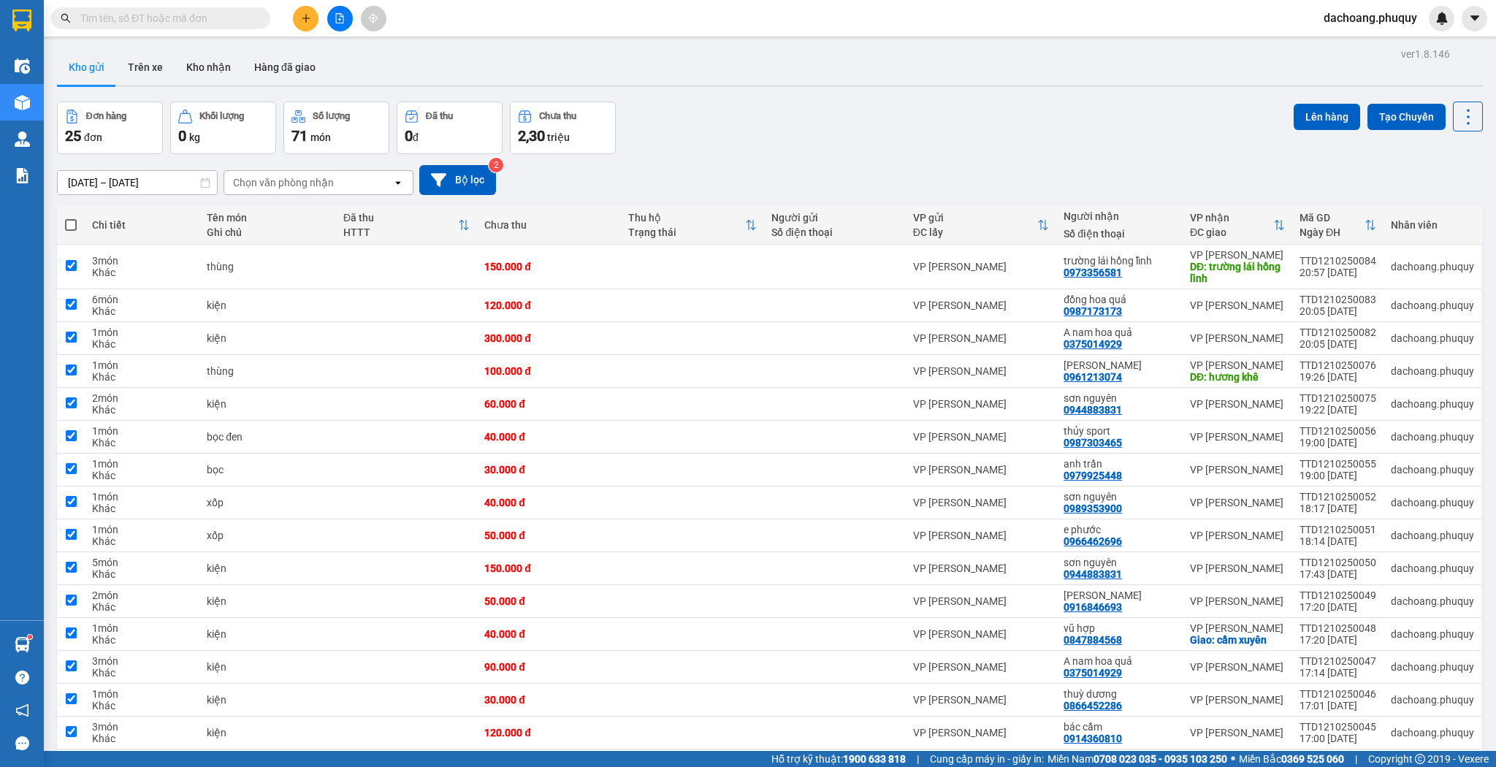
checkbox input "true"
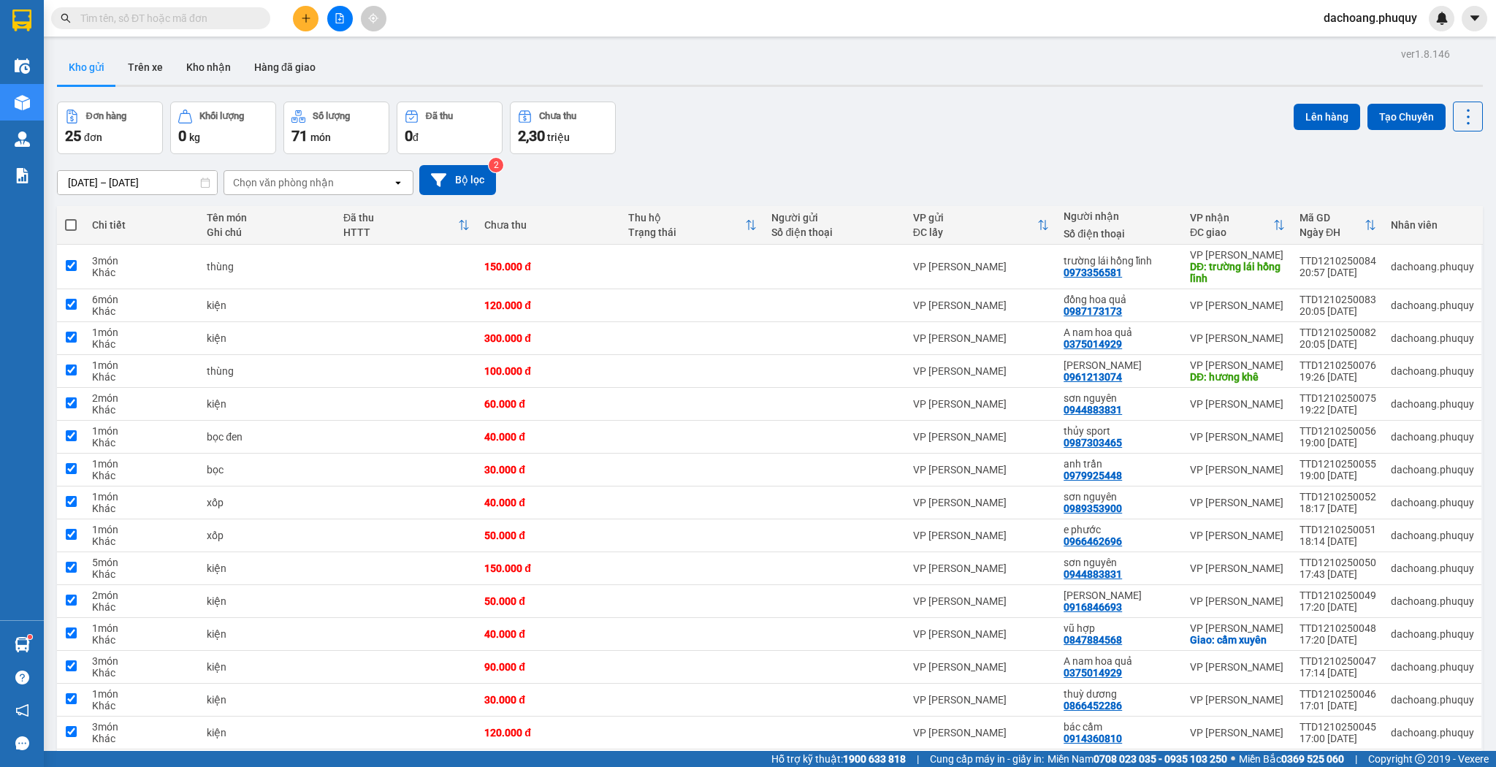
checkbox input "true"
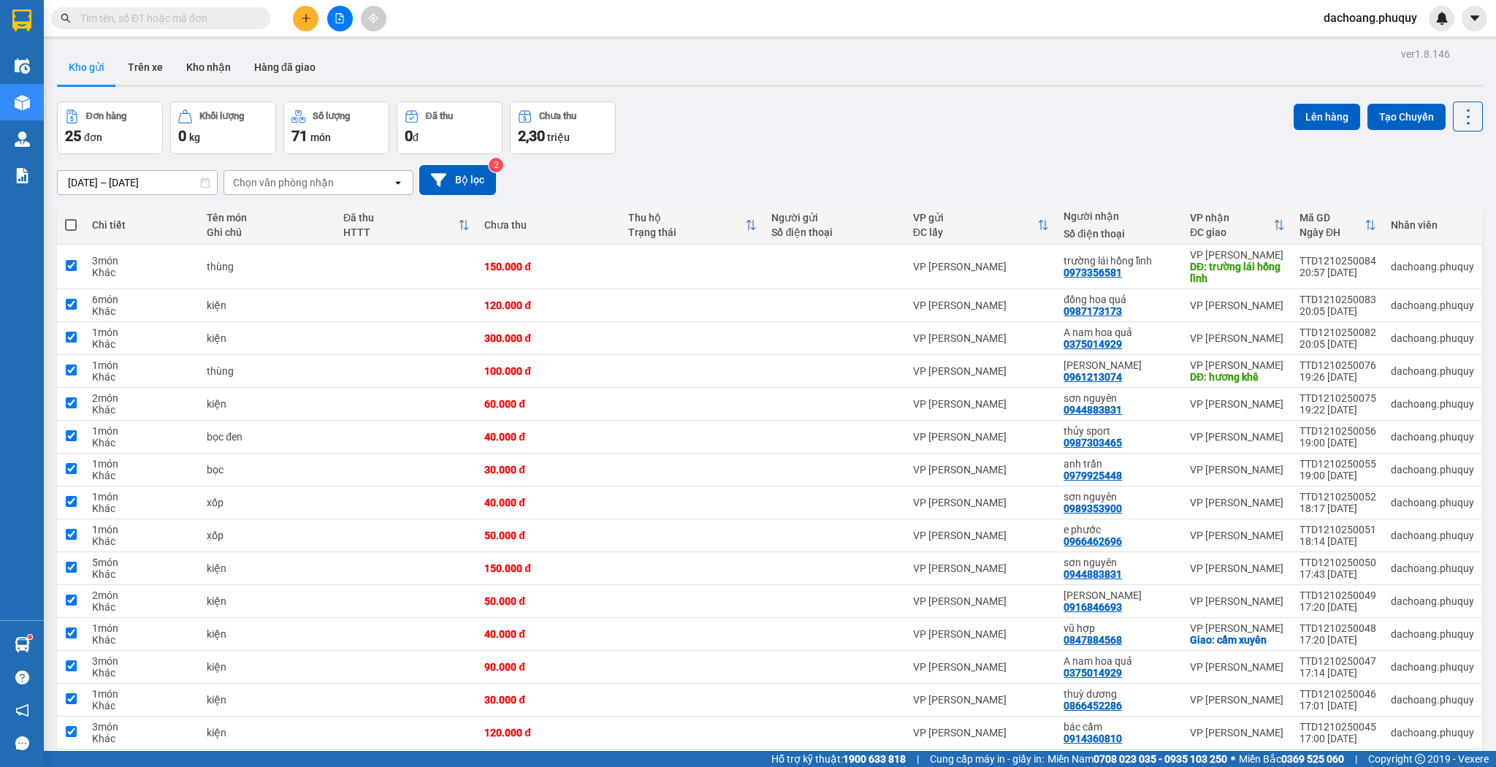
checkbox input "true"
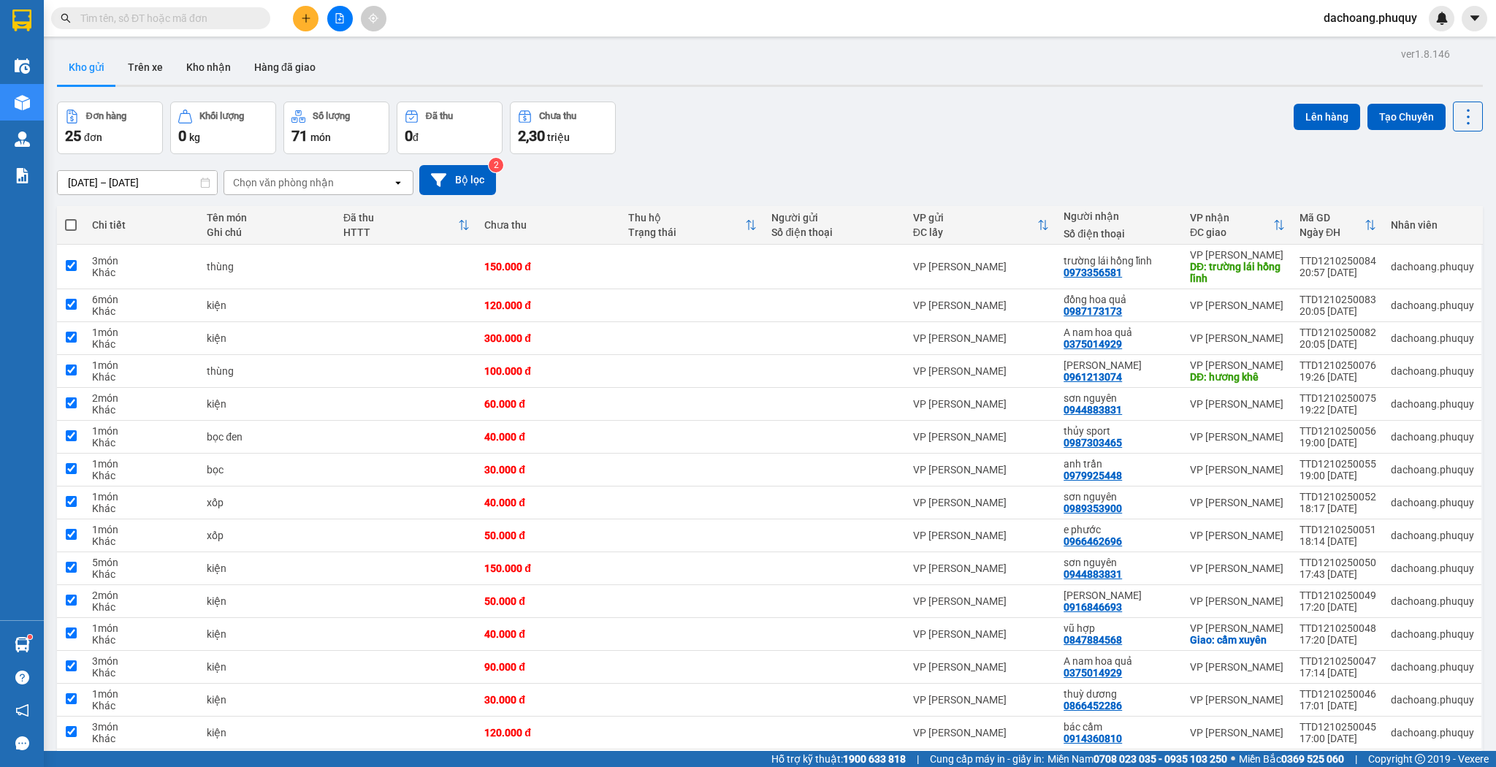
checkbox input "true"
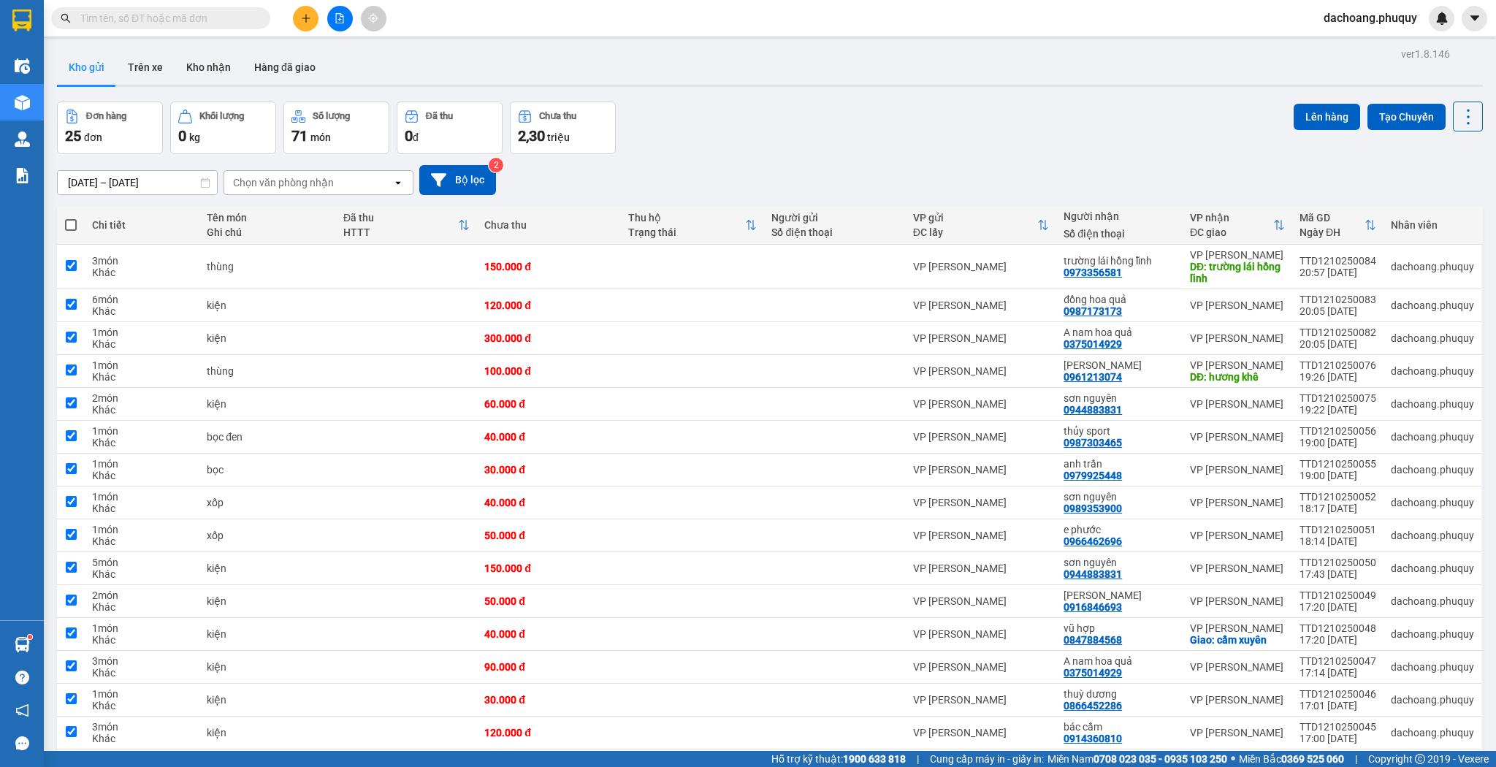
checkbox input "true"
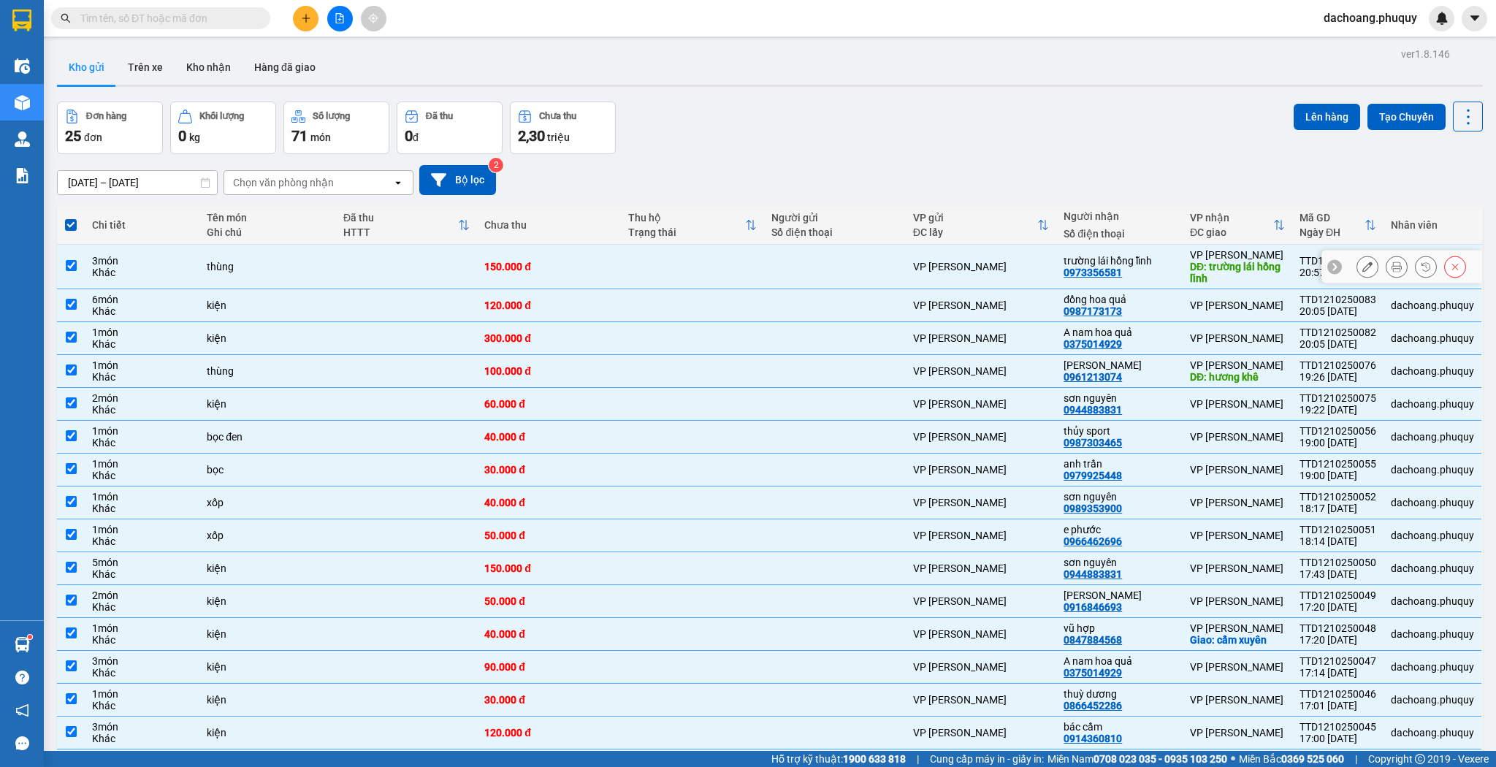
click at [920, 266] on div "VP [PERSON_NAME]" at bounding box center [981, 267] width 136 height 12
checkbox input "false"
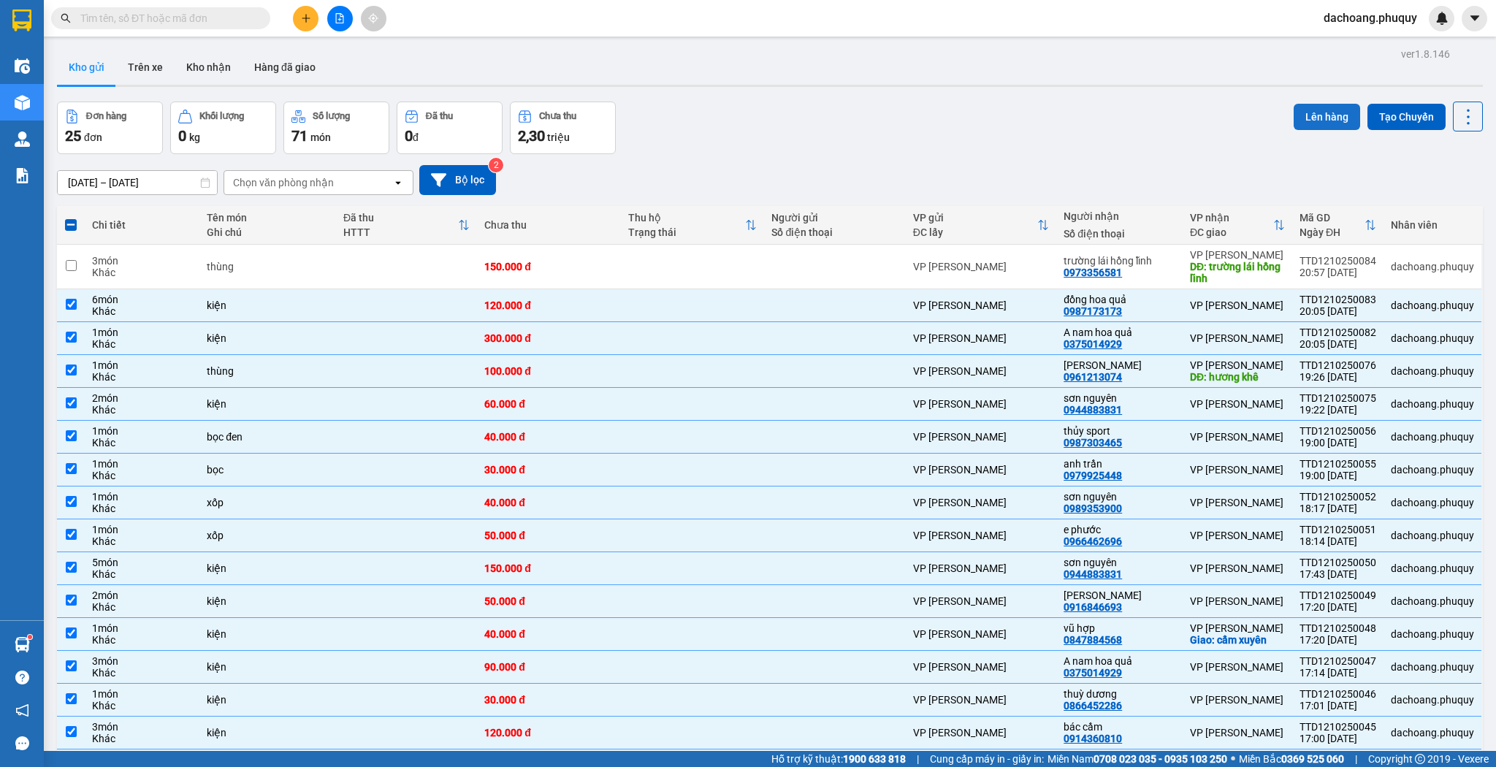
click at [1323, 107] on button "Lên hàng" at bounding box center [1326, 117] width 66 height 26
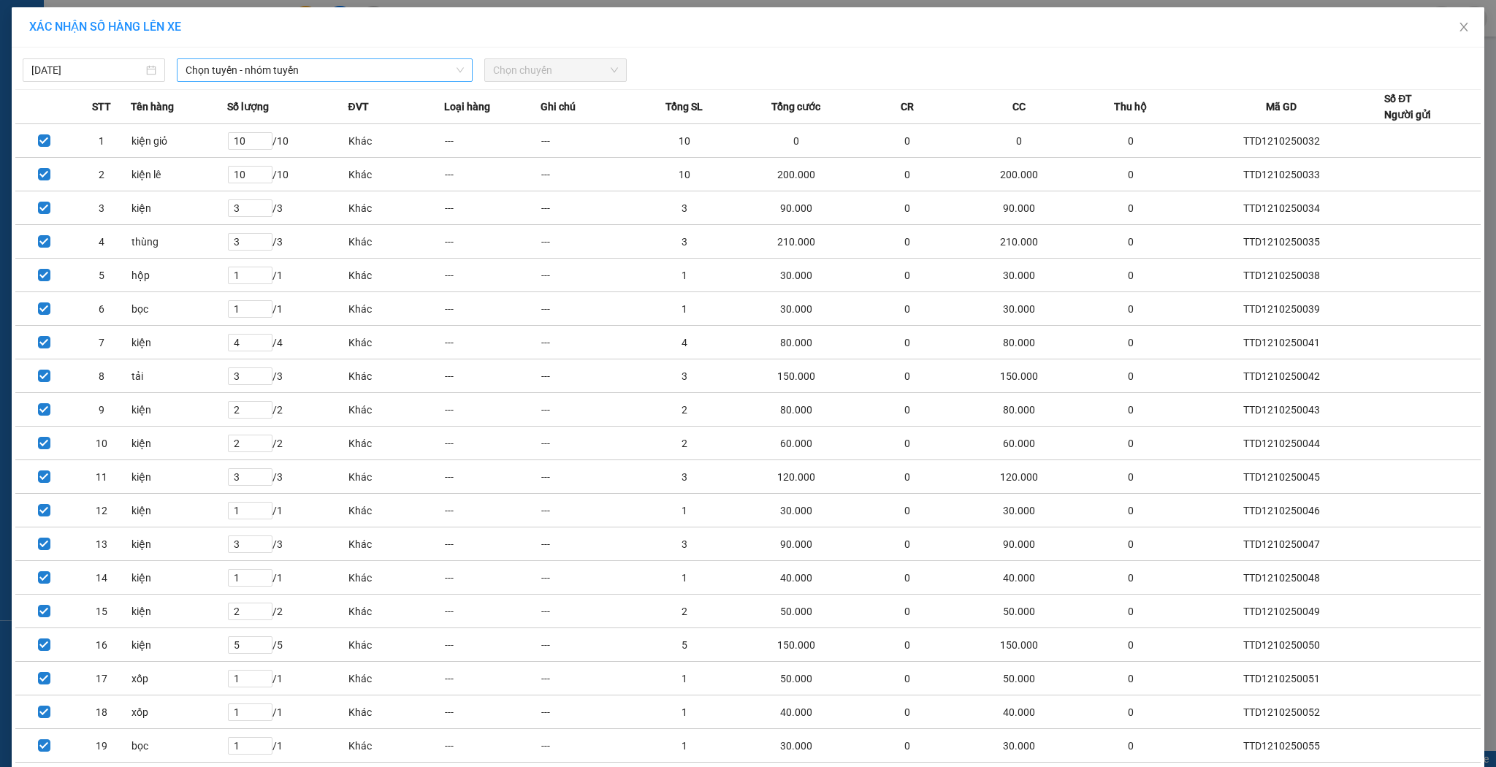
click at [265, 74] on span "Chọn tuyến - nhóm tuyến" at bounding box center [325, 70] width 278 height 22
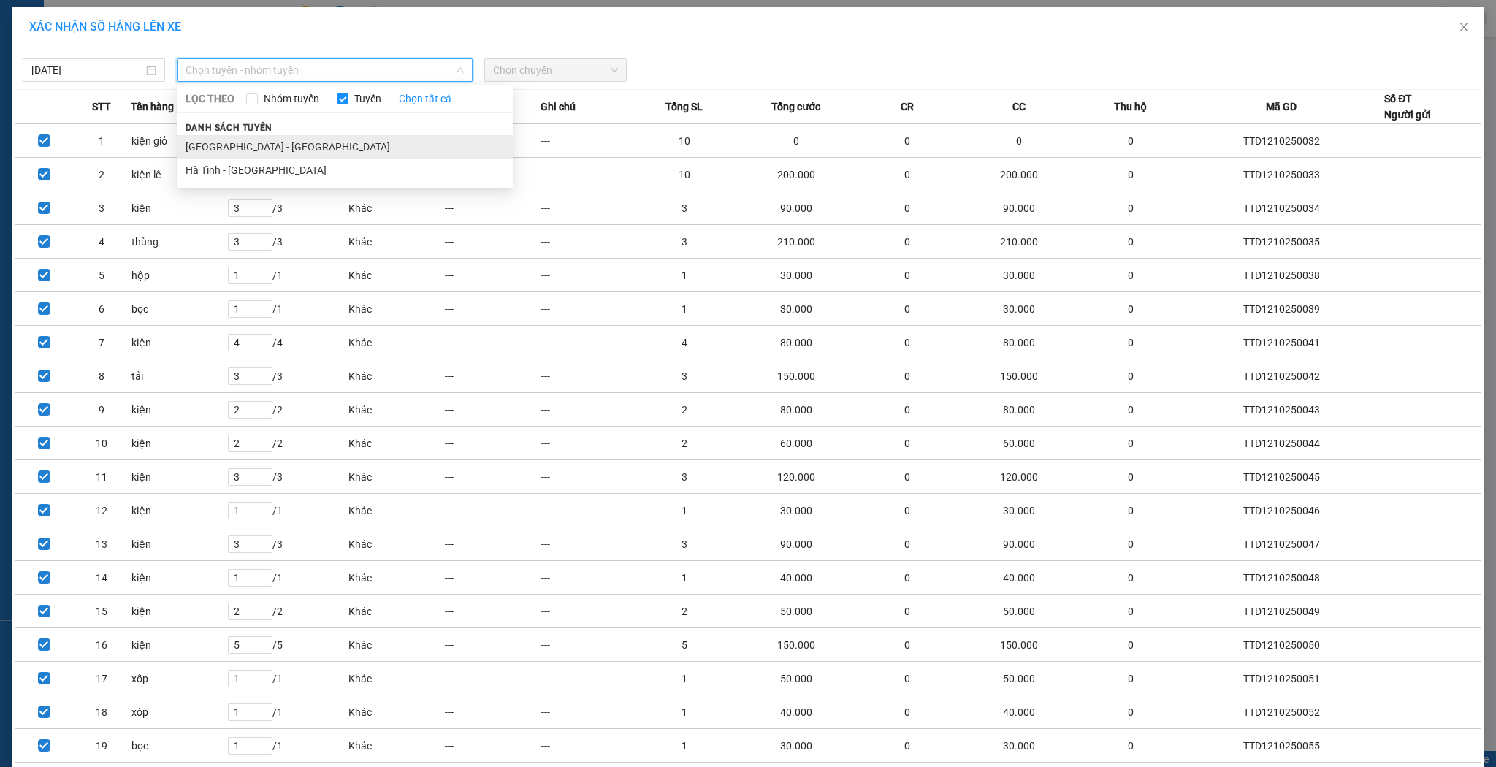
click at [234, 143] on li "[GEOGRAPHIC_DATA] - [GEOGRAPHIC_DATA]" at bounding box center [345, 146] width 336 height 23
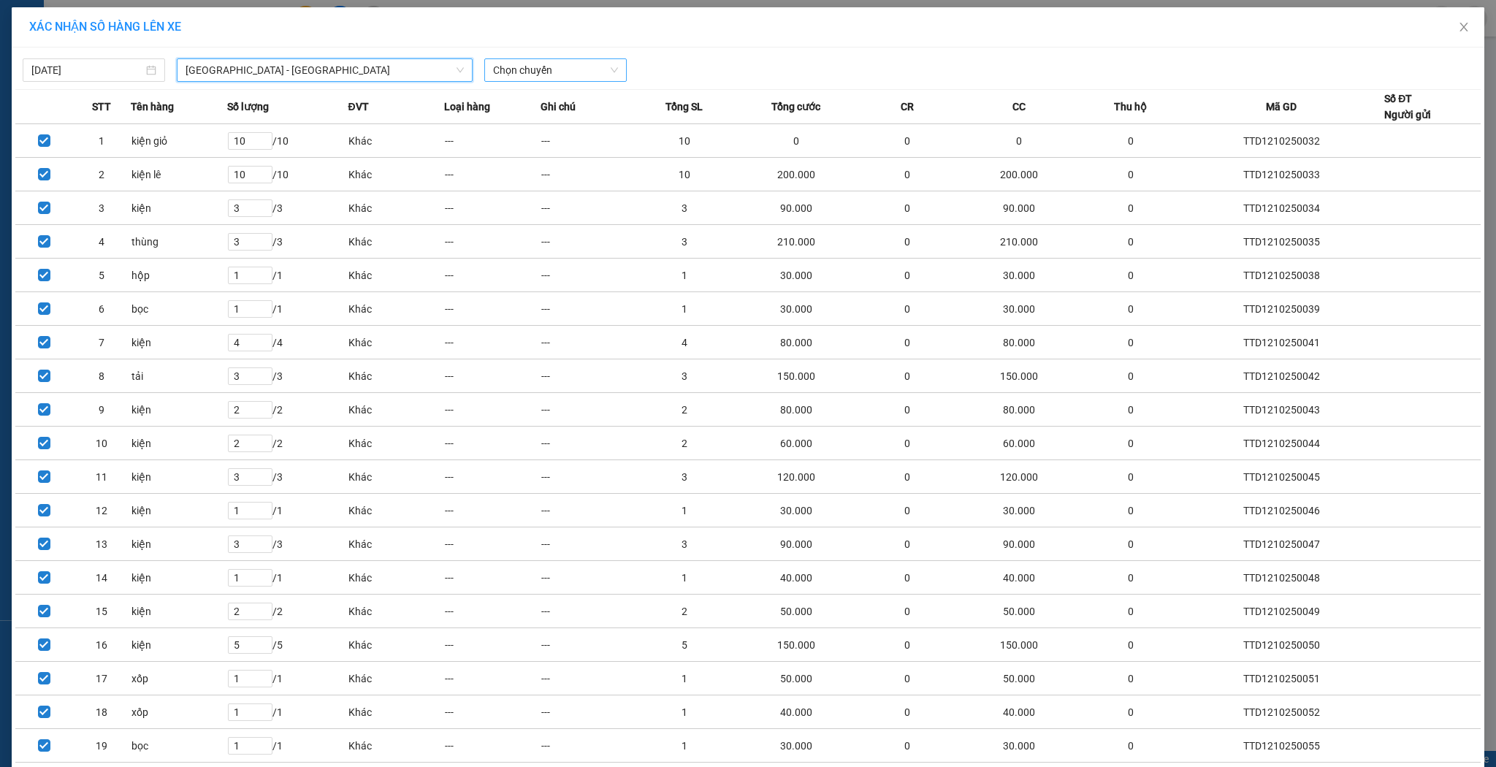
click at [608, 67] on span "Chọn chuyến" at bounding box center [555, 70] width 125 height 22
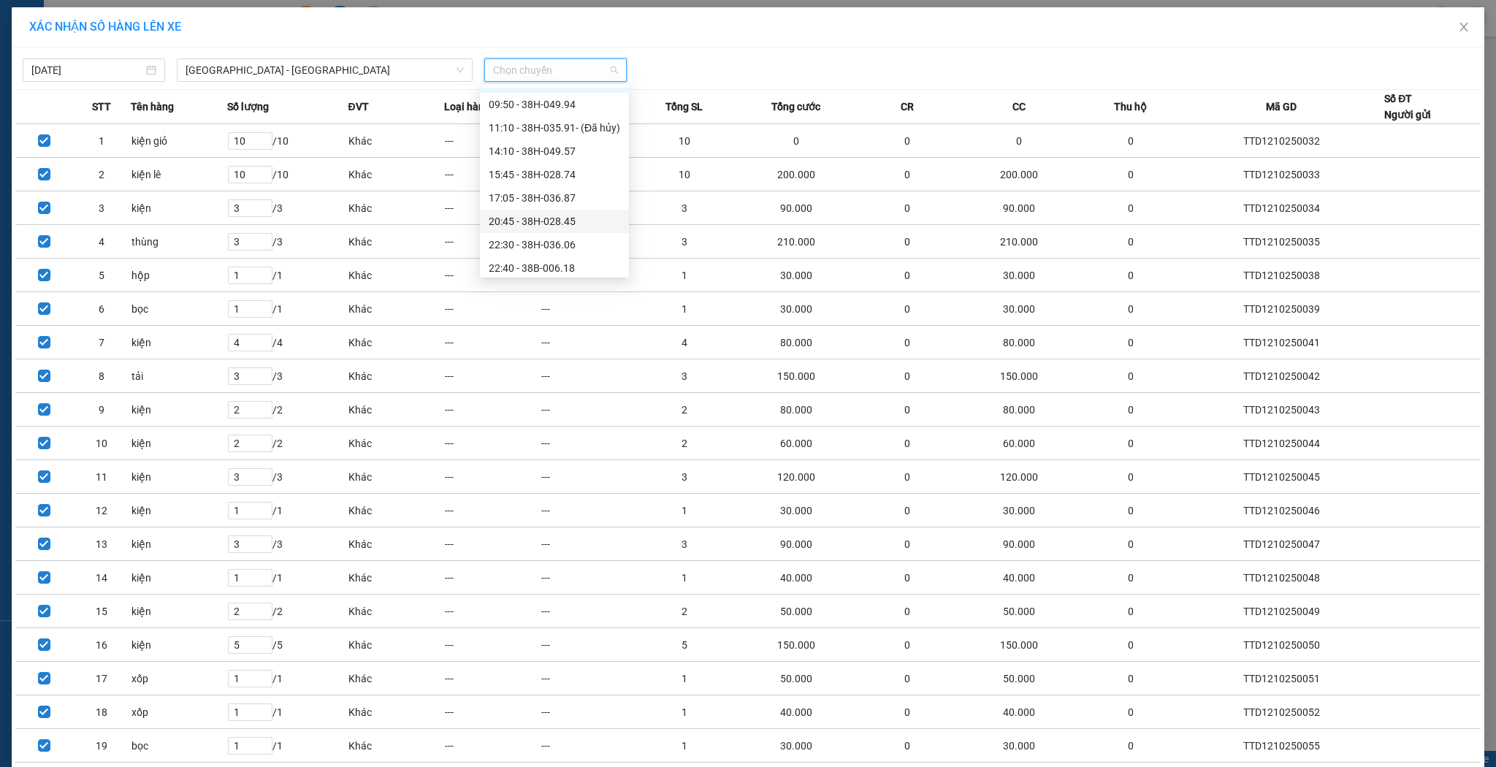
scroll to position [23, 0]
click at [581, 243] on div "22:30 - 38H-036.06" at bounding box center [554, 240] width 131 height 16
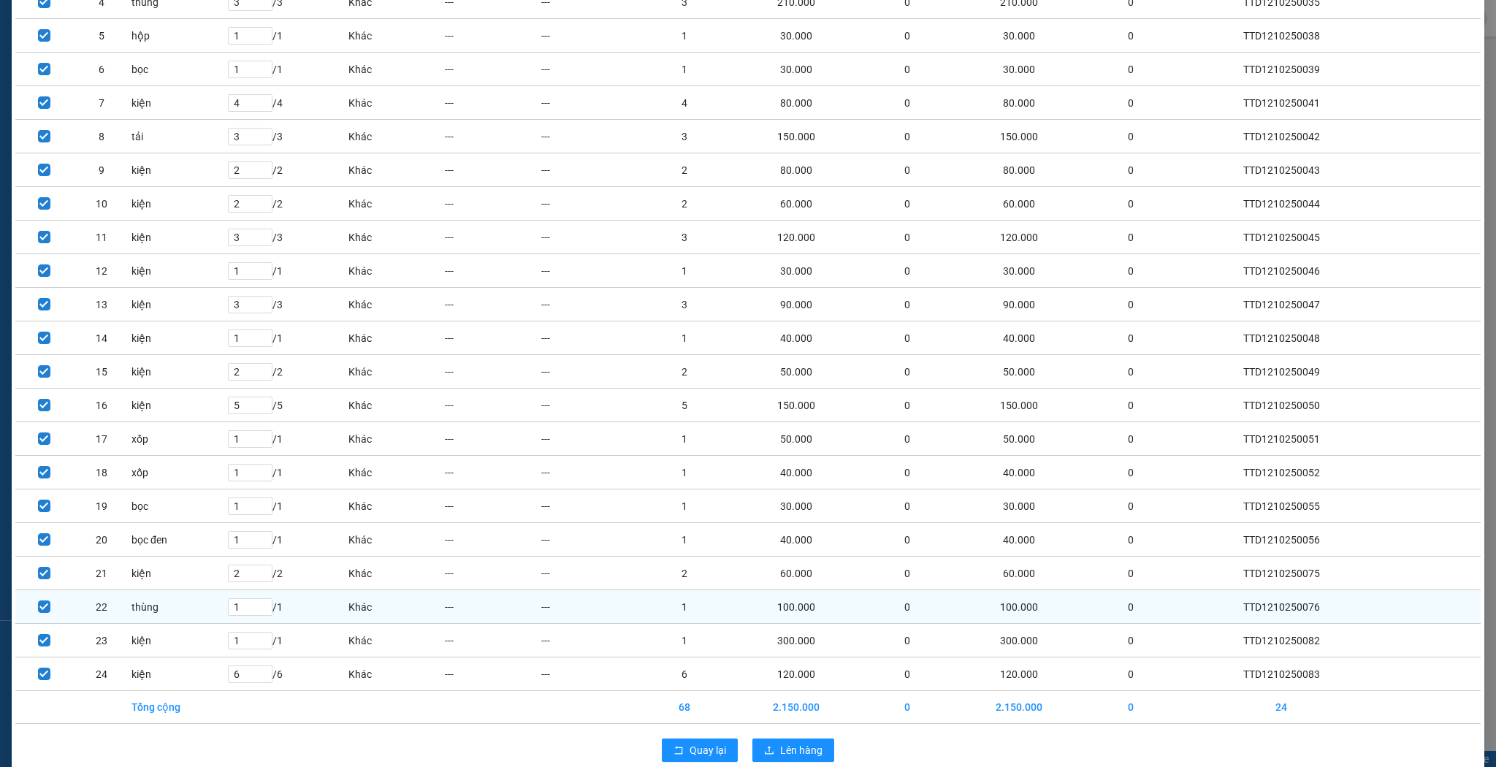
scroll to position [267, 0]
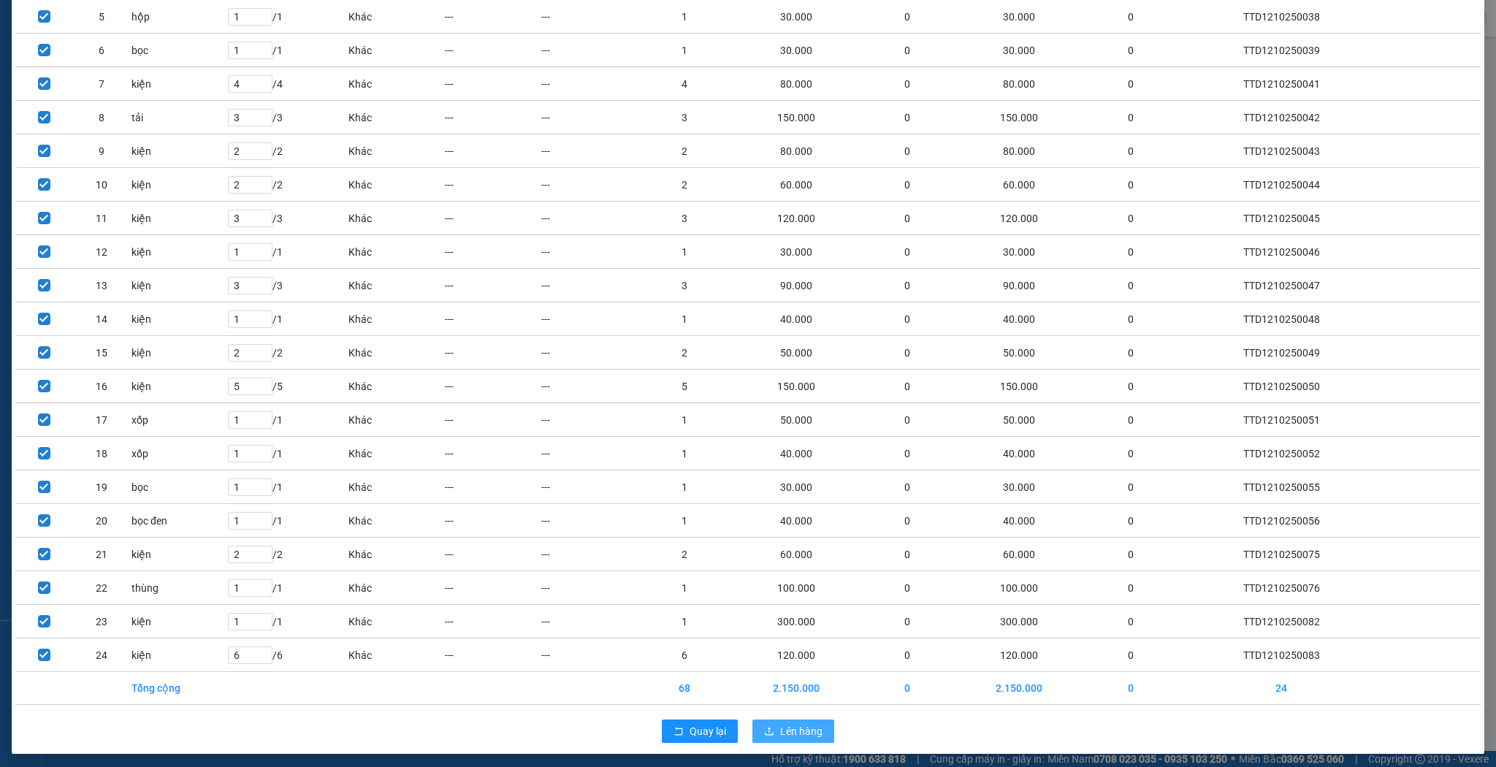
click at [780, 723] on span "Lên hàng" at bounding box center [801, 731] width 42 height 16
